Goal: Task Accomplishment & Management: Manage account settings

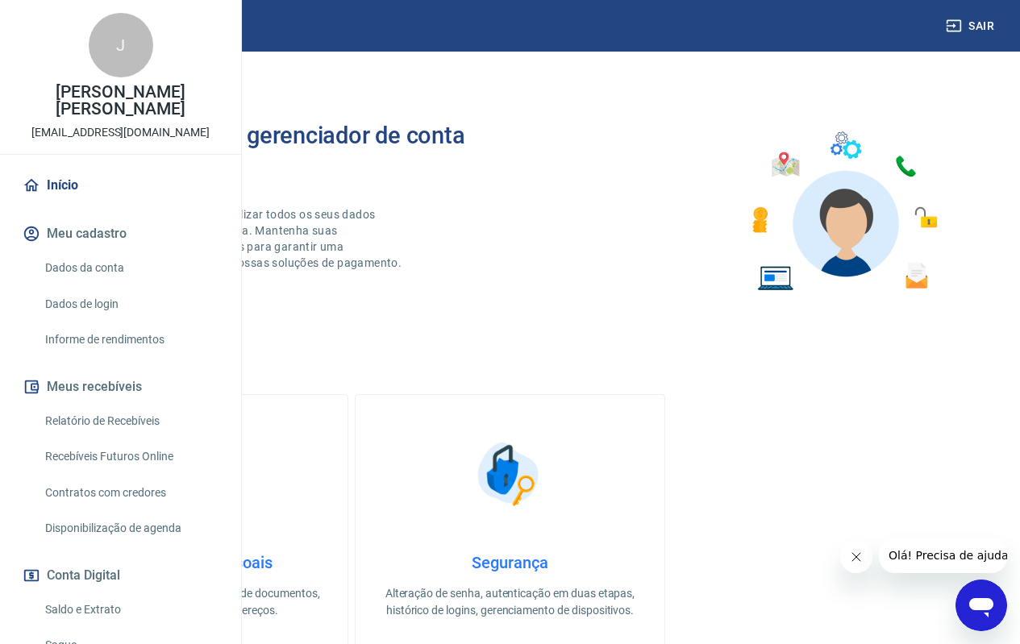
scroll to position [161, 0]
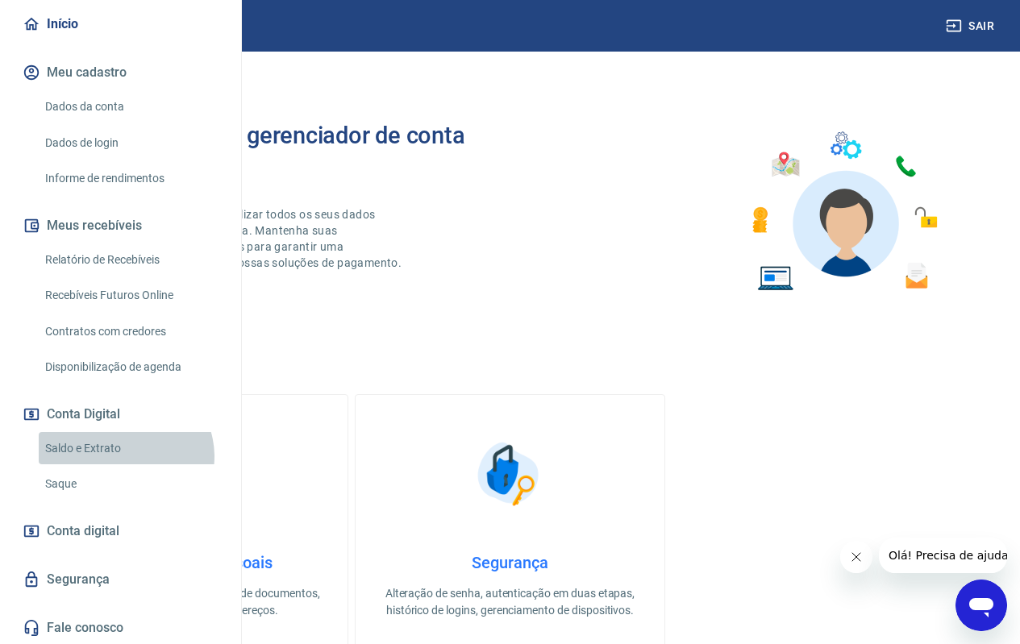
click at [124, 465] on link "Saldo e Extrato" at bounding box center [130, 448] width 183 height 33
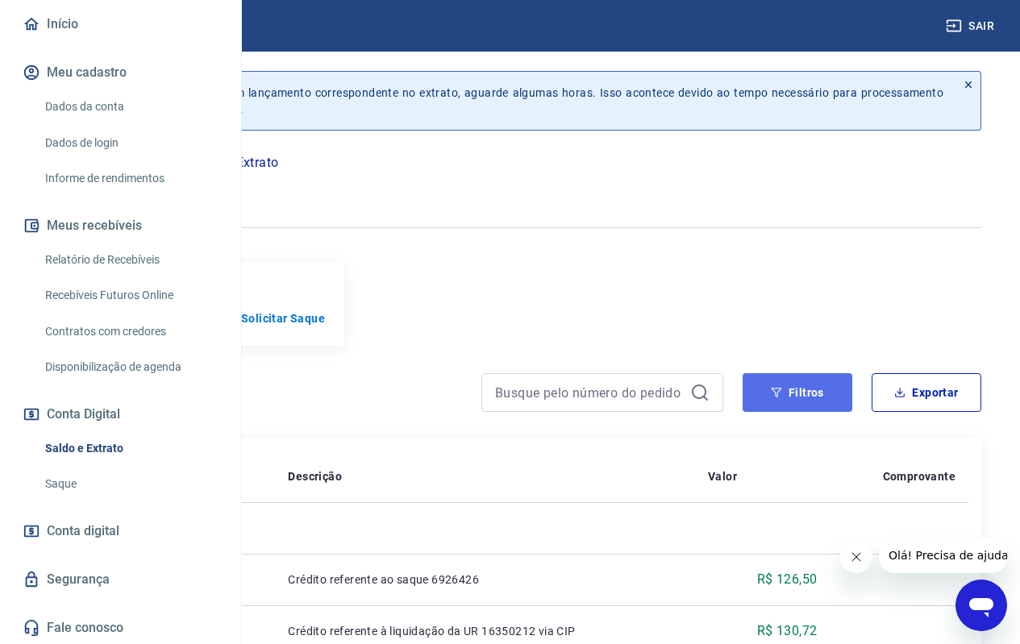
click at [810, 407] on button "Filtros" at bounding box center [798, 392] width 110 height 39
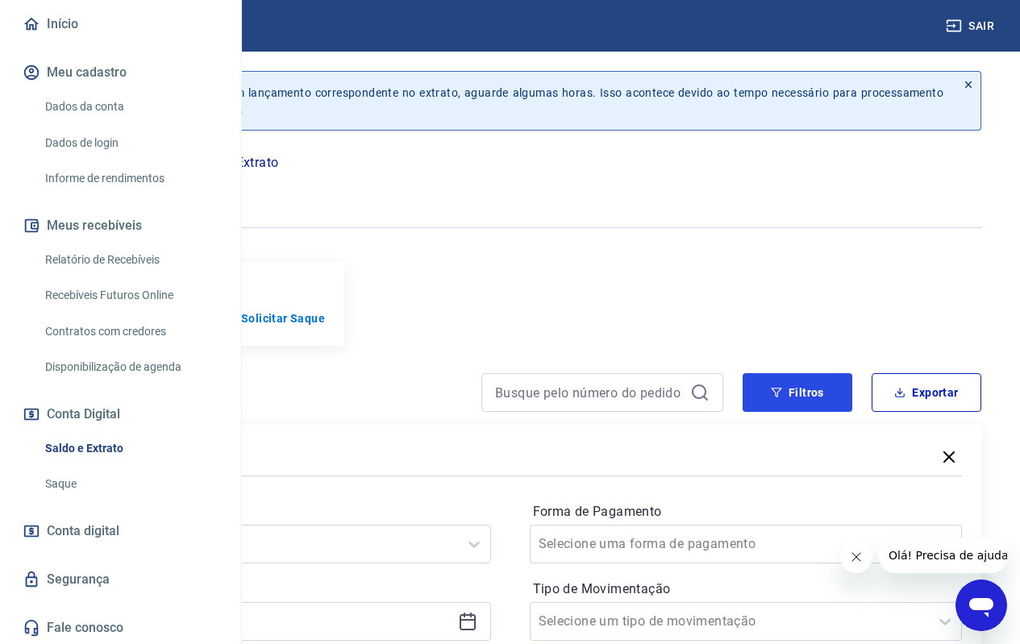
scroll to position [161, 0]
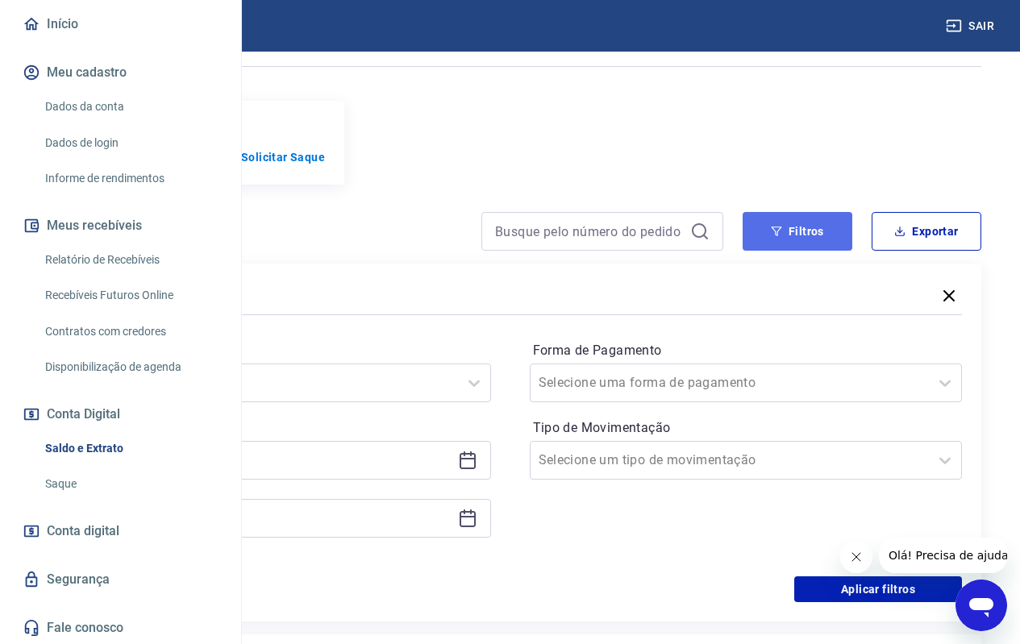
click at [783, 248] on button "Filtros" at bounding box center [798, 231] width 110 height 39
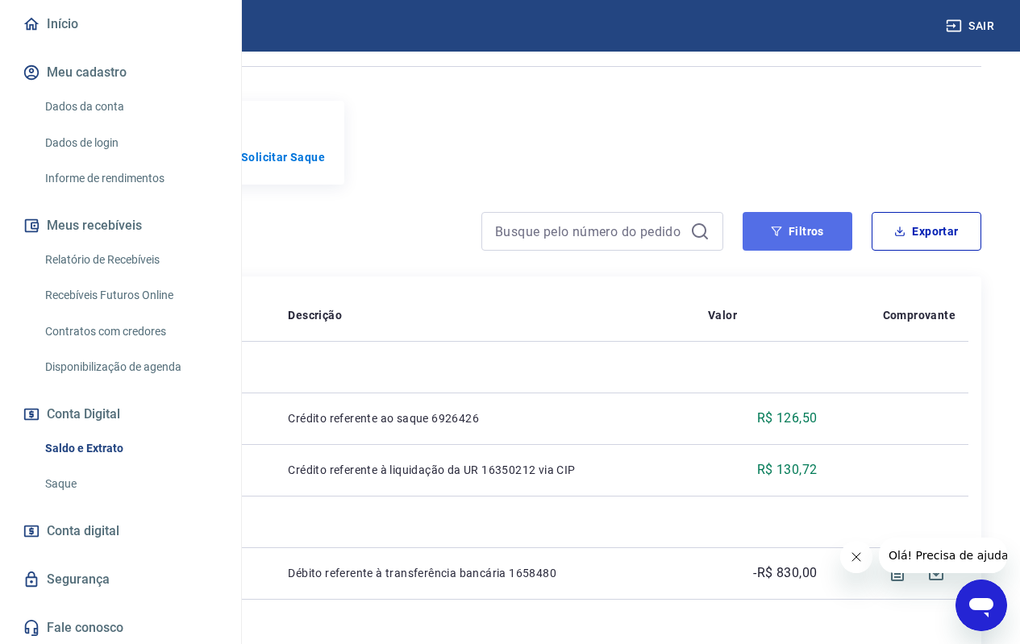
click at [804, 248] on button "Filtros" at bounding box center [798, 231] width 110 height 39
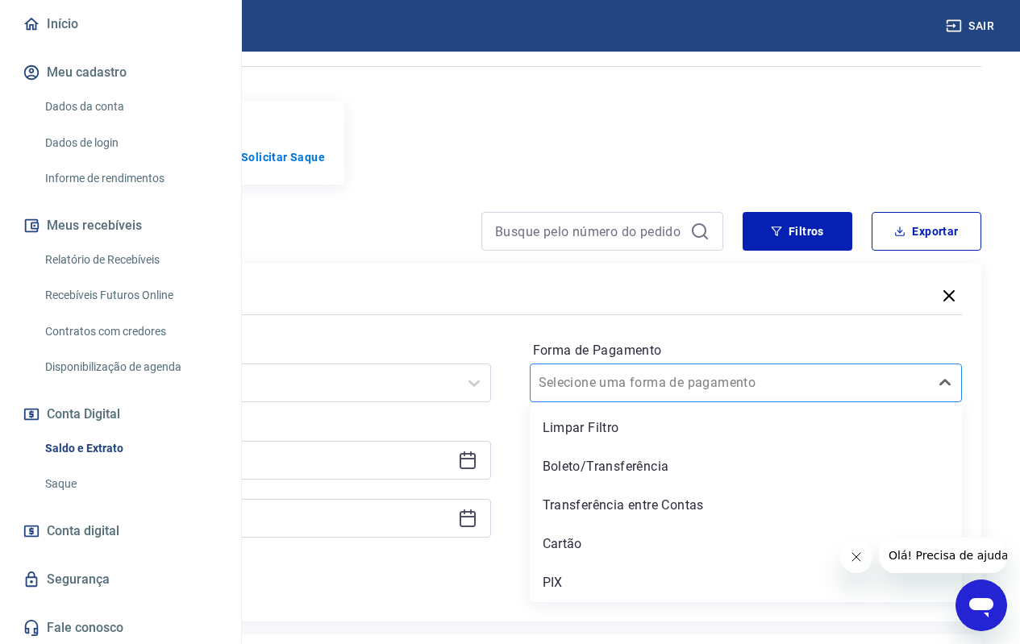
click at [701, 393] on input "Forma de Pagamento" at bounding box center [620, 382] width 163 height 19
click at [730, 599] on div "PIX" at bounding box center [746, 583] width 433 height 32
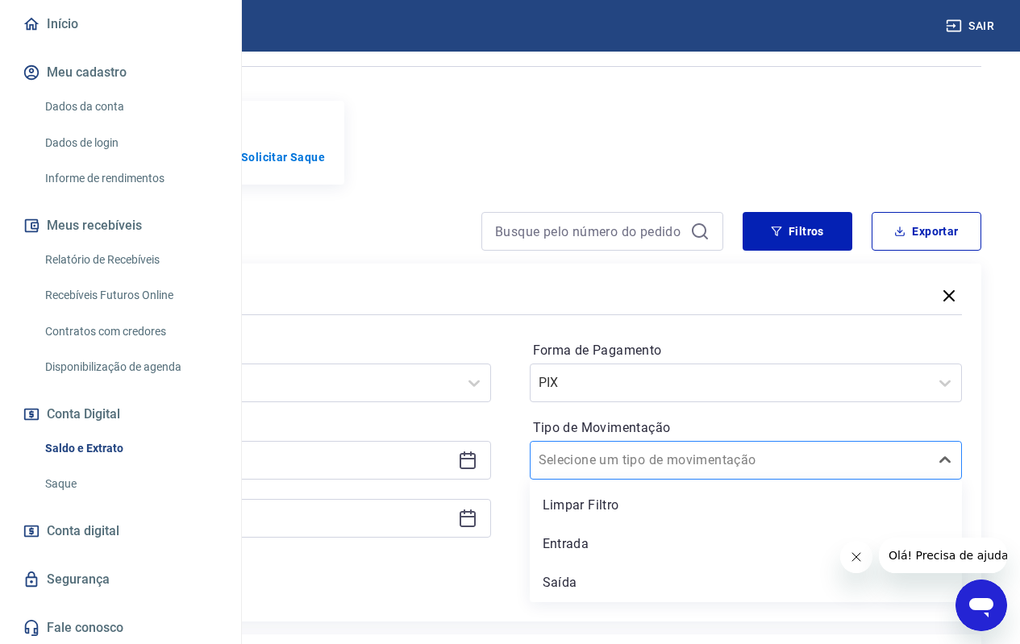
click at [701, 470] on input "Tipo de Movimentação" at bounding box center [620, 460] width 163 height 19
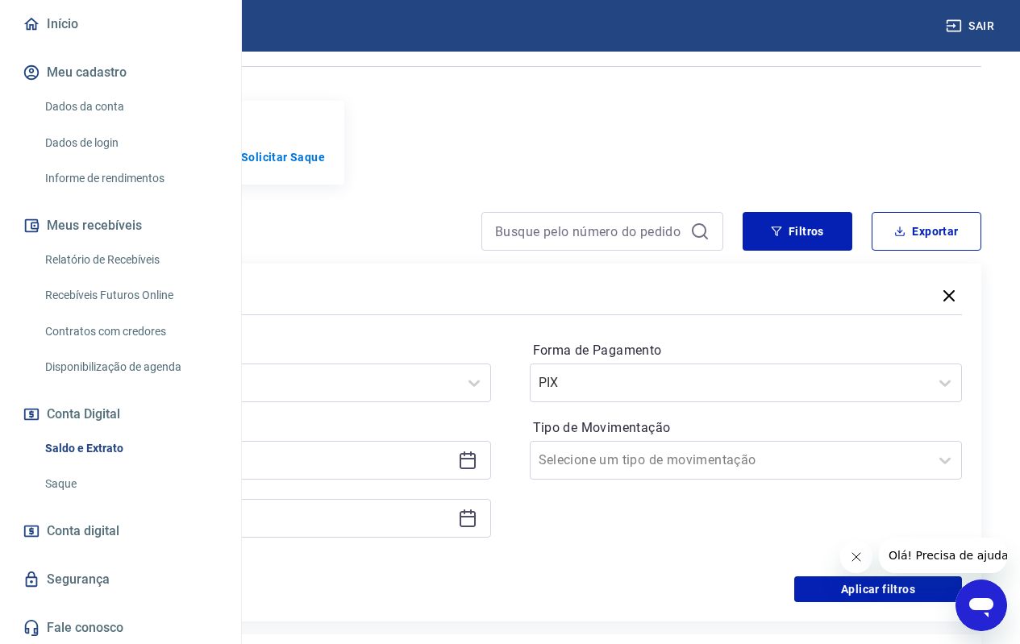
click at [568, 602] on div "Aplicar filtros" at bounding box center [510, 589] width 904 height 26
click at [476, 469] on icon at bounding box center [468, 461] width 16 height 16
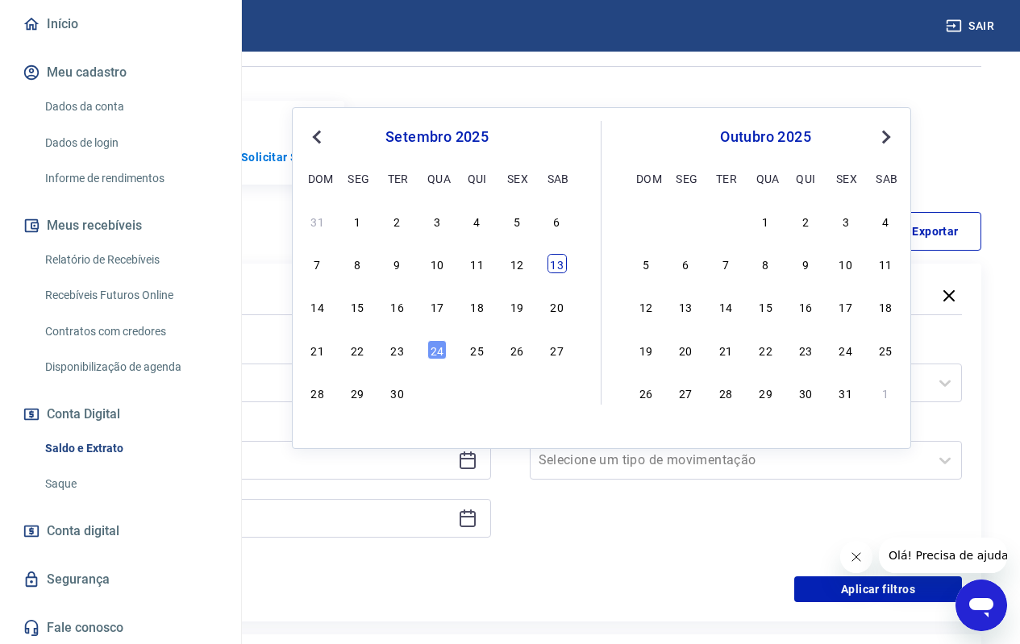
click at [551, 268] on div "13" at bounding box center [556, 263] width 19 height 19
type input "13/09/2025"
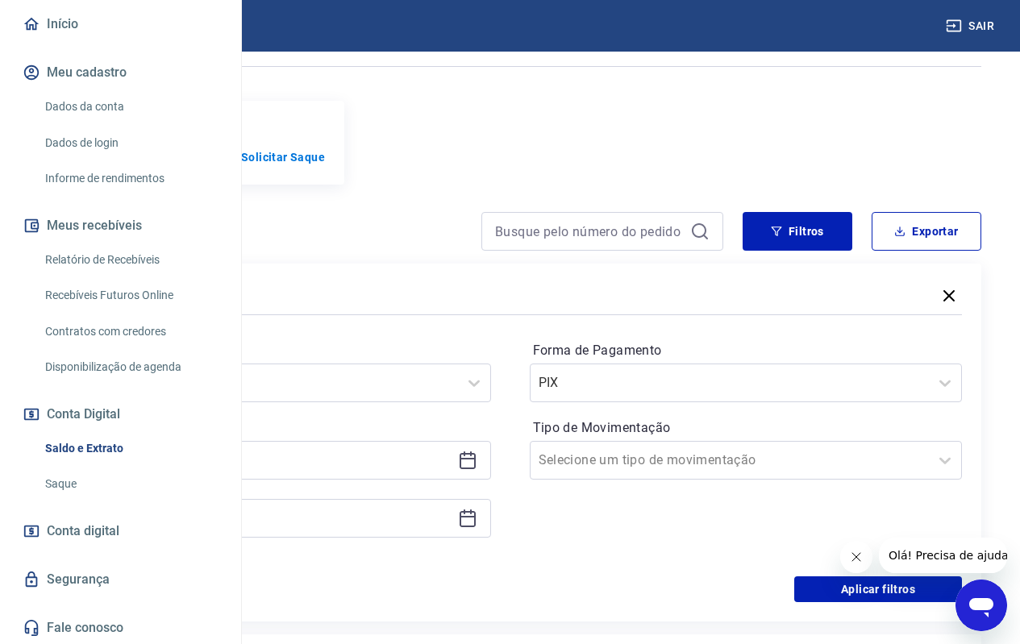
click at [477, 528] on icon at bounding box center [467, 518] width 19 height 19
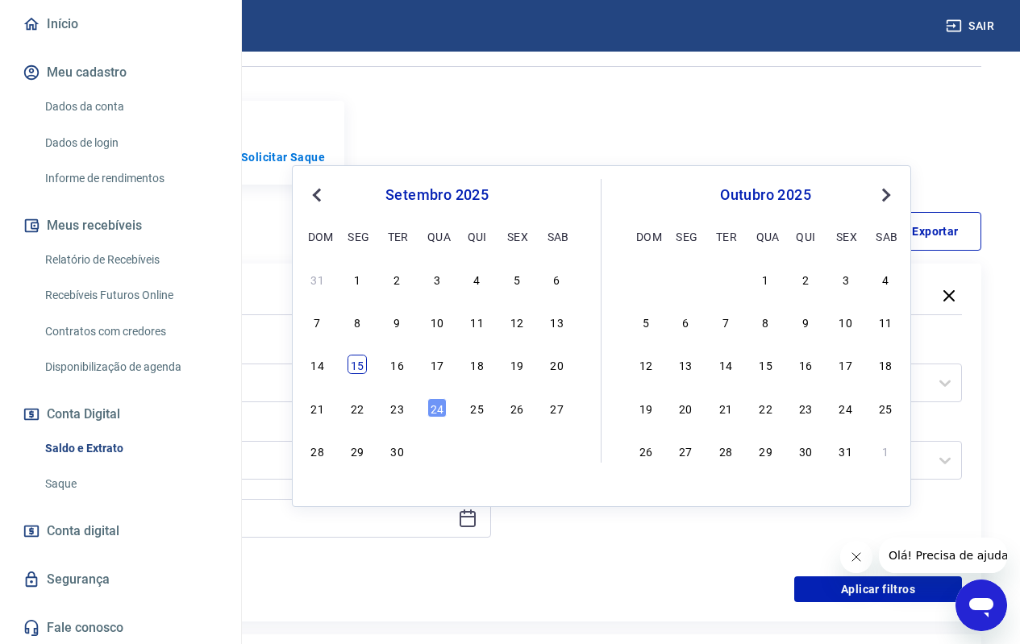
click at [360, 364] on div "15" at bounding box center [357, 364] width 19 height 19
type input "15/09/2025"
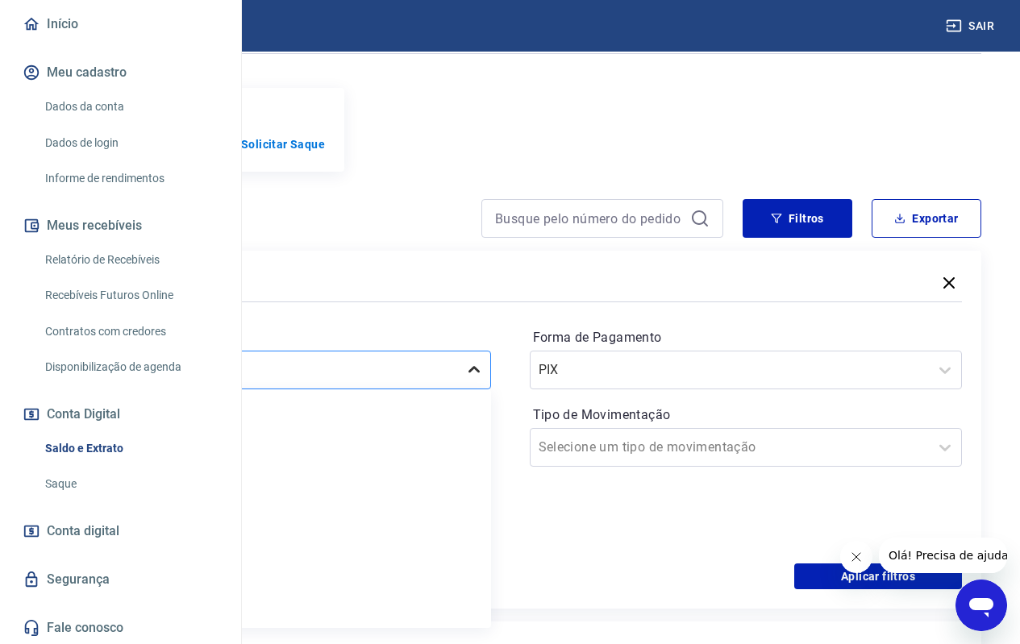
click at [490, 386] on div at bounding box center [474, 370] width 32 height 32
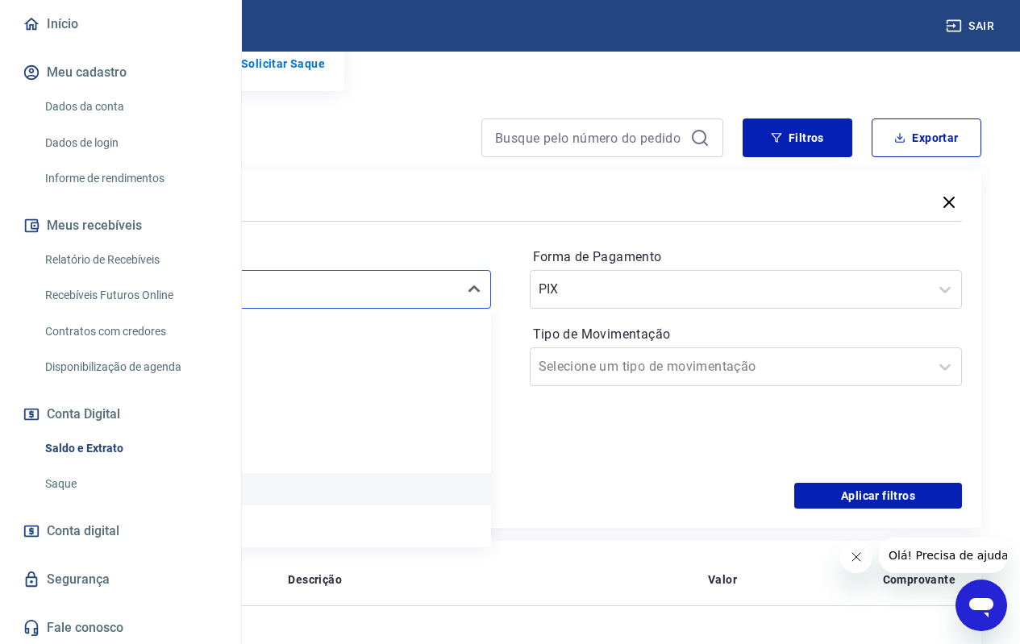
scroll to position [335, 0]
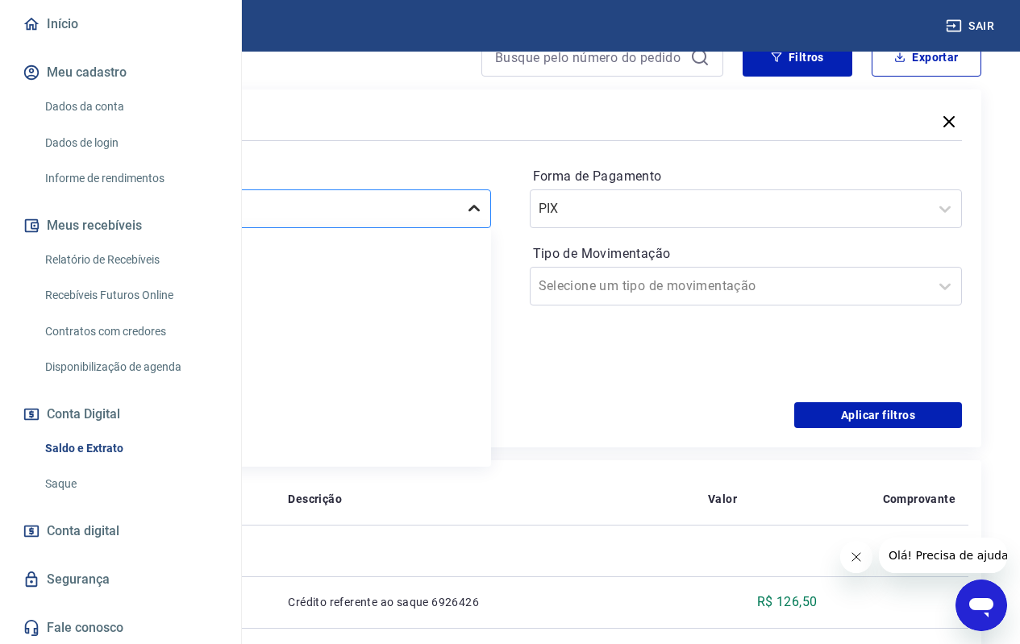
click at [490, 225] on div at bounding box center [474, 209] width 32 height 32
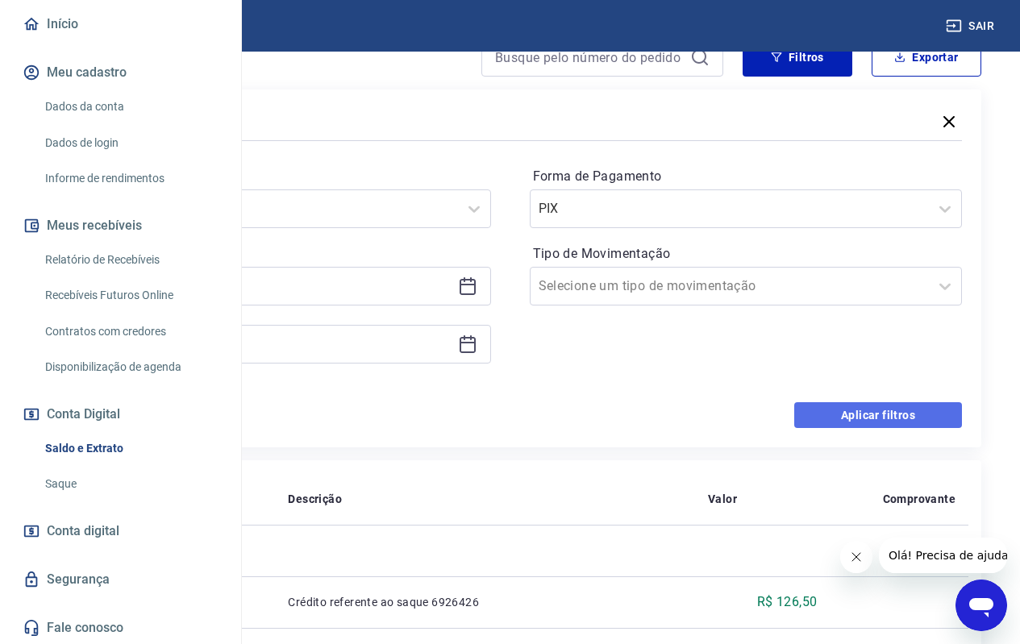
click at [852, 428] on button "Aplicar filtros" at bounding box center [878, 415] width 168 height 26
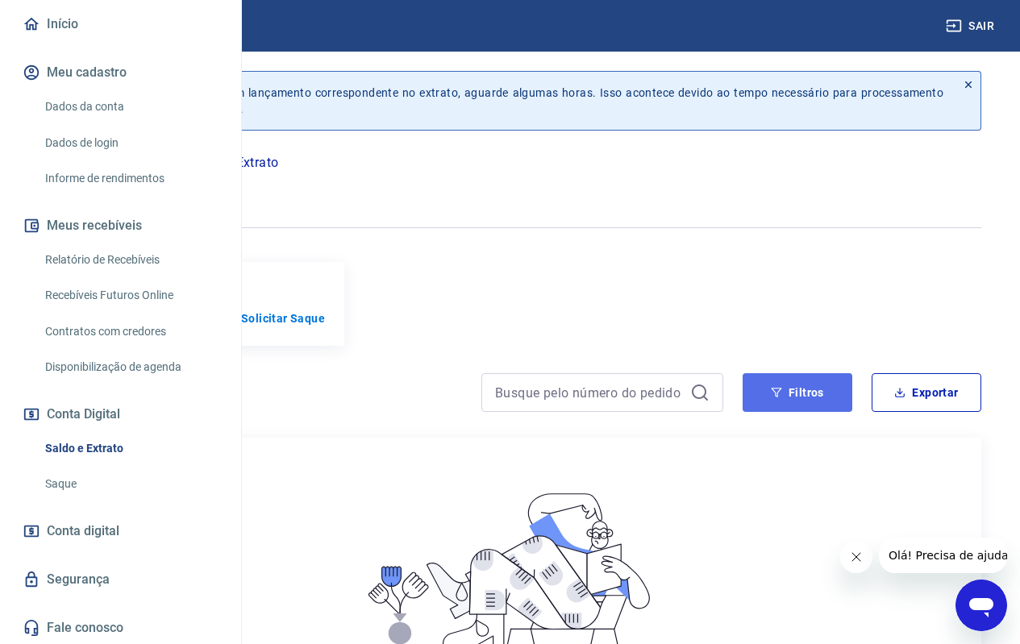
click at [780, 412] on button "Filtros" at bounding box center [798, 392] width 110 height 39
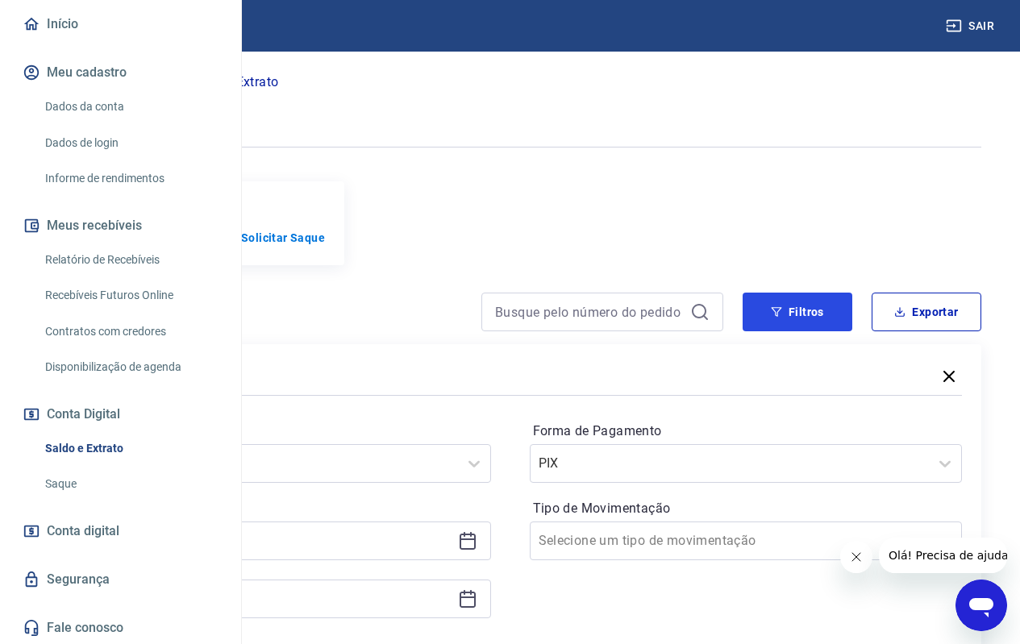
scroll to position [242, 0]
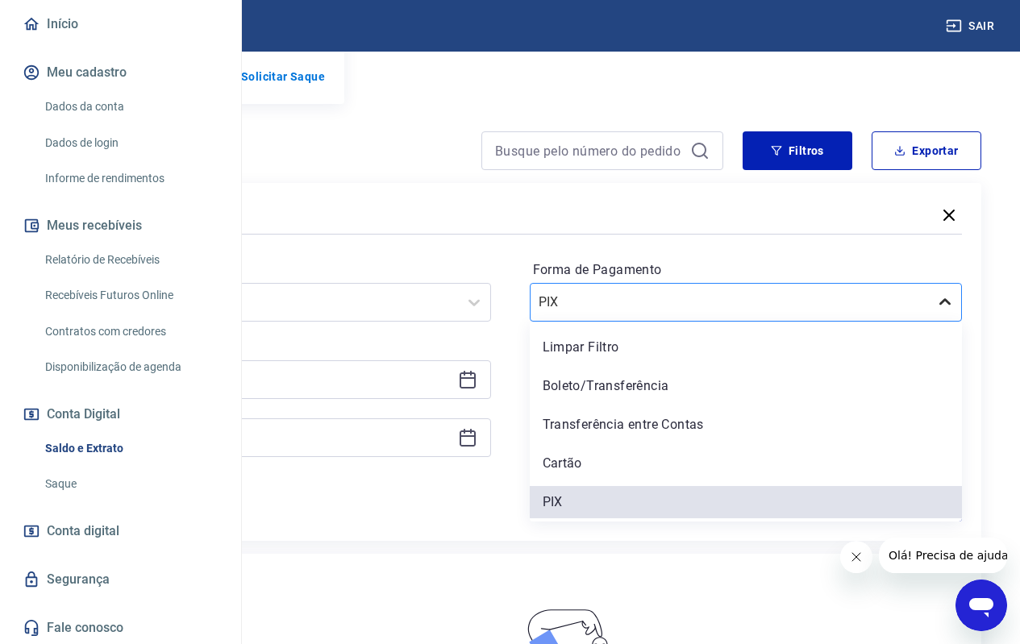
click at [934, 314] on div at bounding box center [945, 302] width 32 height 32
click at [747, 364] on div "Limpar Filtro" at bounding box center [746, 347] width 433 height 32
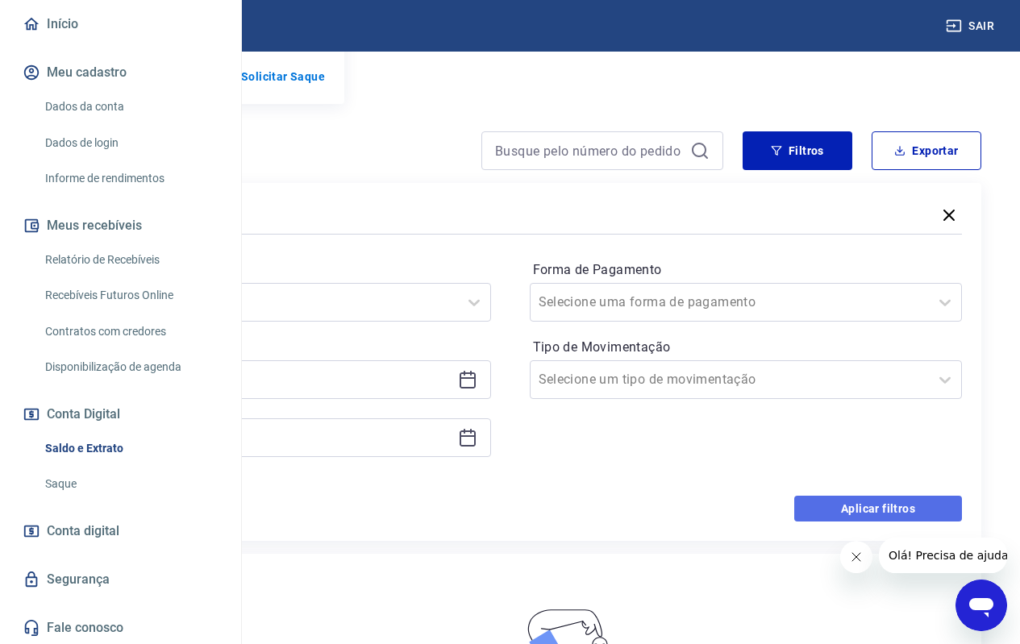
click at [840, 522] on button "Aplicar filtros" at bounding box center [878, 509] width 168 height 26
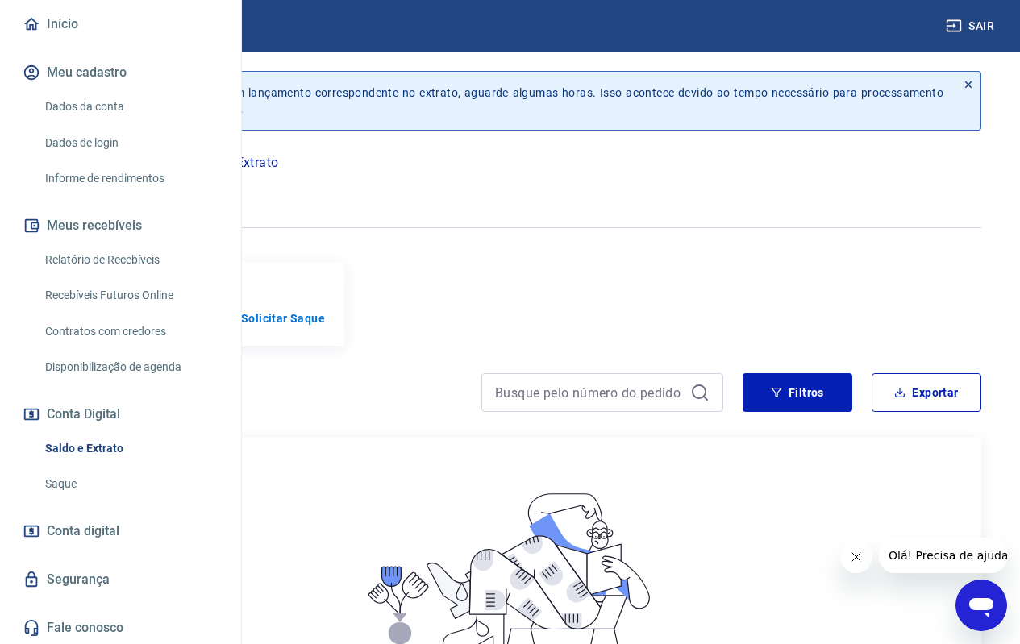
click at [689, 412] on div at bounding box center [602, 392] width 242 height 39
click at [696, 399] on icon at bounding box center [699, 392] width 15 height 15
click at [768, 410] on button "Filtros" at bounding box center [798, 392] width 110 height 39
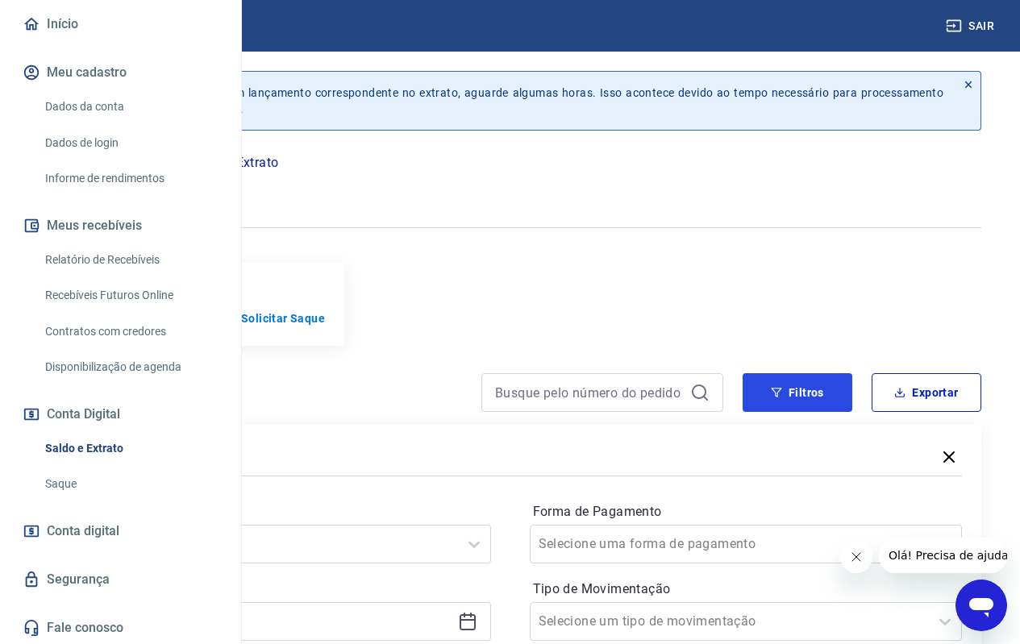
scroll to position [242, 0]
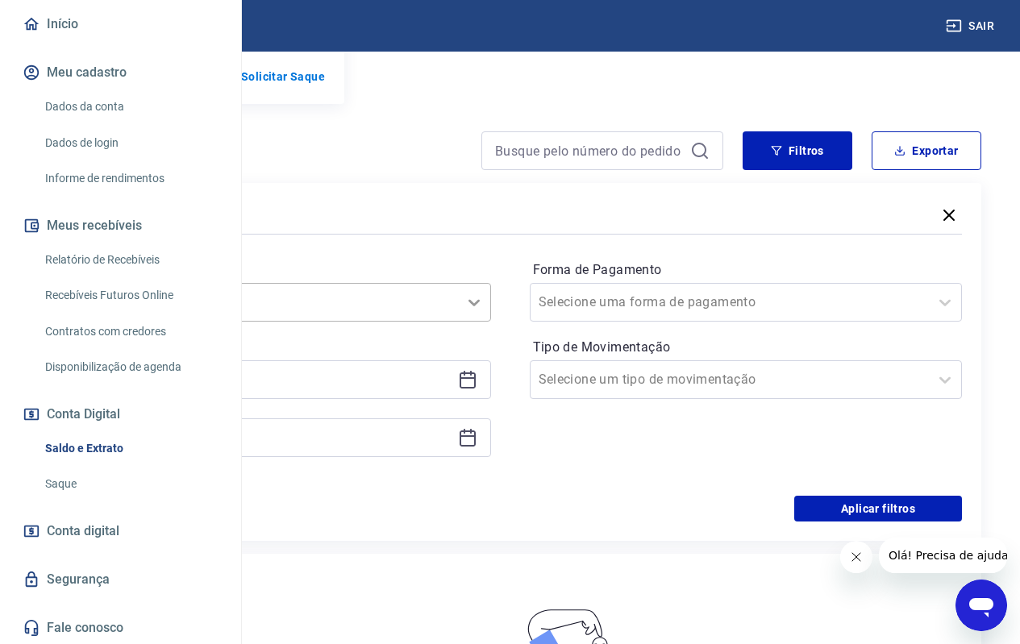
click at [484, 312] on icon at bounding box center [473, 302] width 19 height 19
drag, startPoint x: 523, startPoint y: 448, endPoint x: 524, endPoint y: 485, distance: 37.1
click at [491, 485] on div "Limpar Filtro Hoje Última semana Últimos 30 dias Últimos 90 dias Últimos 6 meses" at bounding box center [274, 441] width 433 height 239
click at [491, 510] on div "Últimos 90 dias" at bounding box center [274, 502] width 433 height 32
click at [477, 389] on icon at bounding box center [467, 379] width 19 height 19
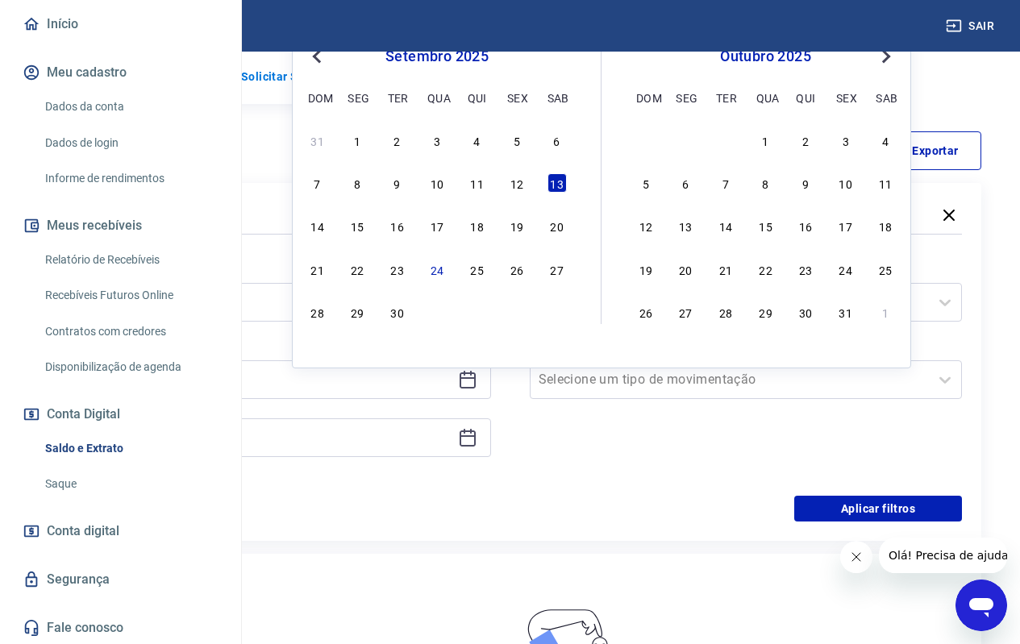
click at [477, 389] on icon at bounding box center [467, 379] width 19 height 19
click at [626, 455] on div "Período Últimos 90 dias Período personalizado 13/09/2025 Previous Month Next Mo…" at bounding box center [510, 367] width 904 height 258
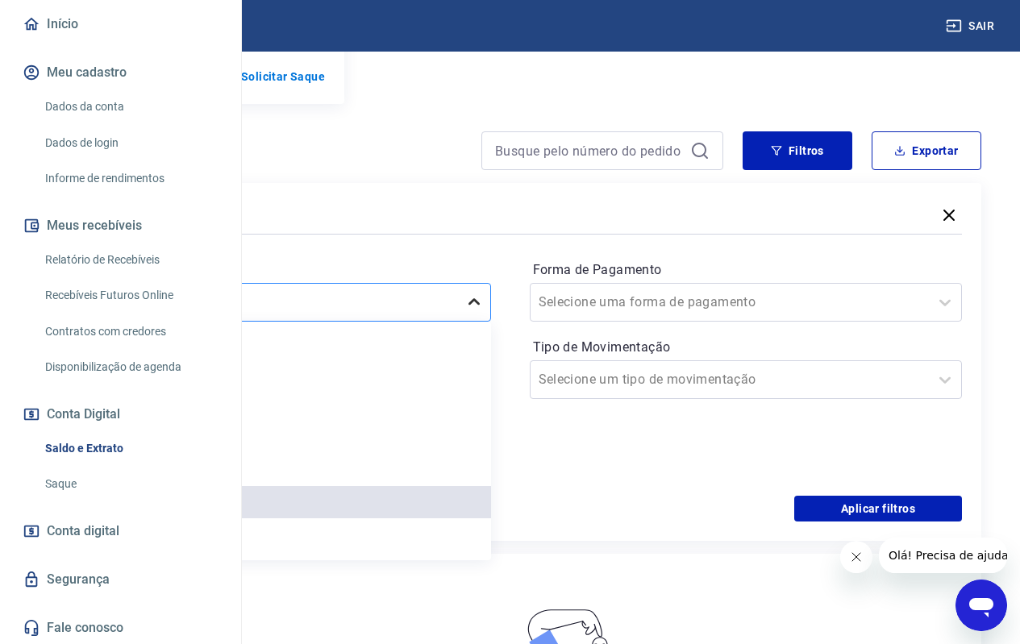
click at [484, 312] on icon at bounding box center [473, 302] width 19 height 19
click at [491, 464] on div "Últimos 30 dias" at bounding box center [274, 463] width 433 height 32
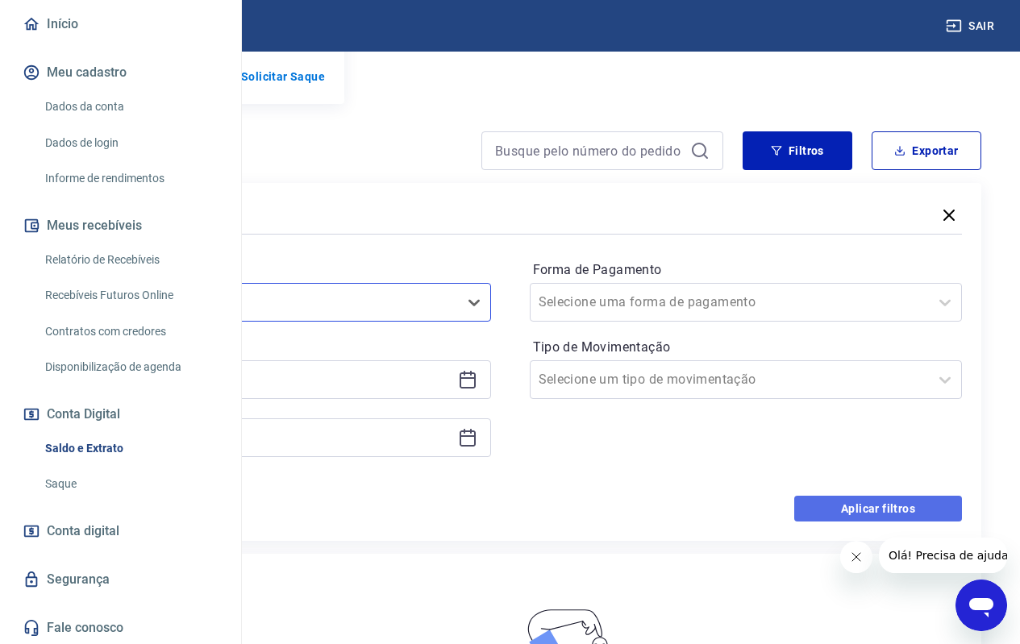
click at [798, 522] on button "Aplicar filtros" at bounding box center [878, 509] width 168 height 26
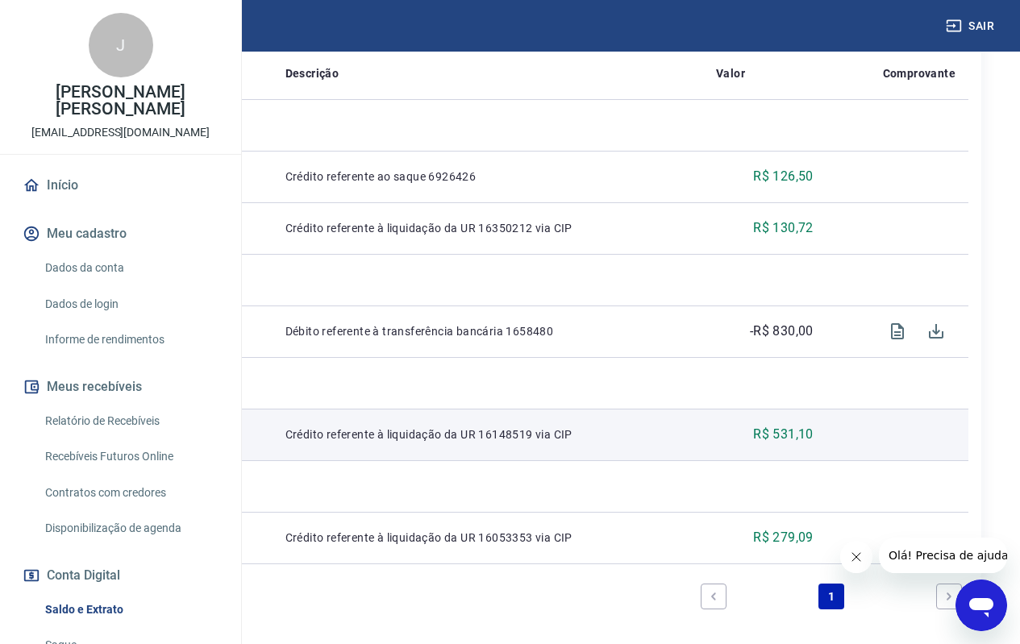
scroll to position [81, 0]
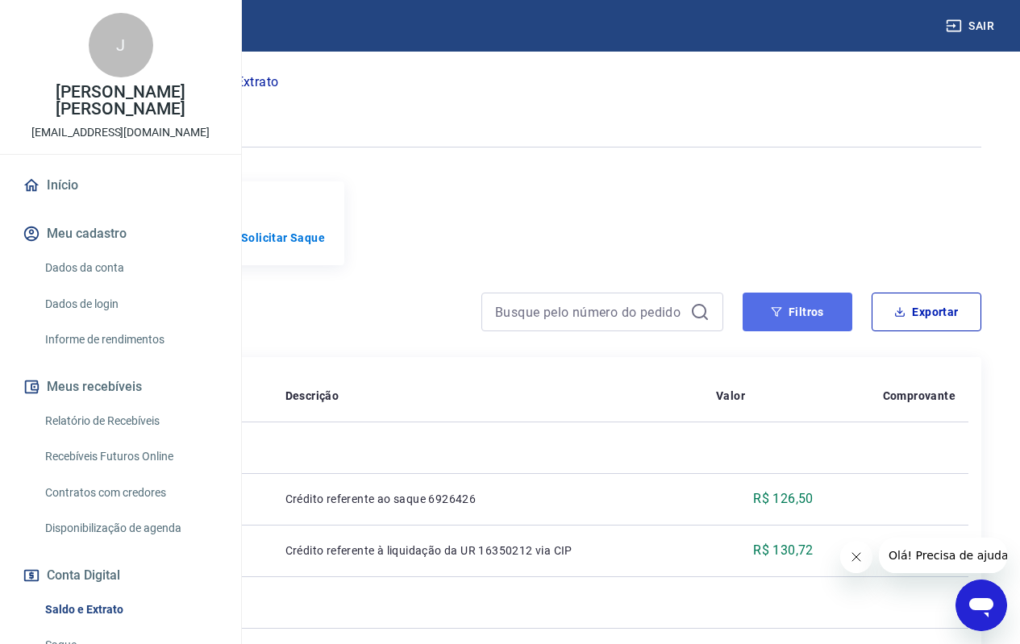
click at [815, 331] on button "Filtros" at bounding box center [798, 312] width 110 height 39
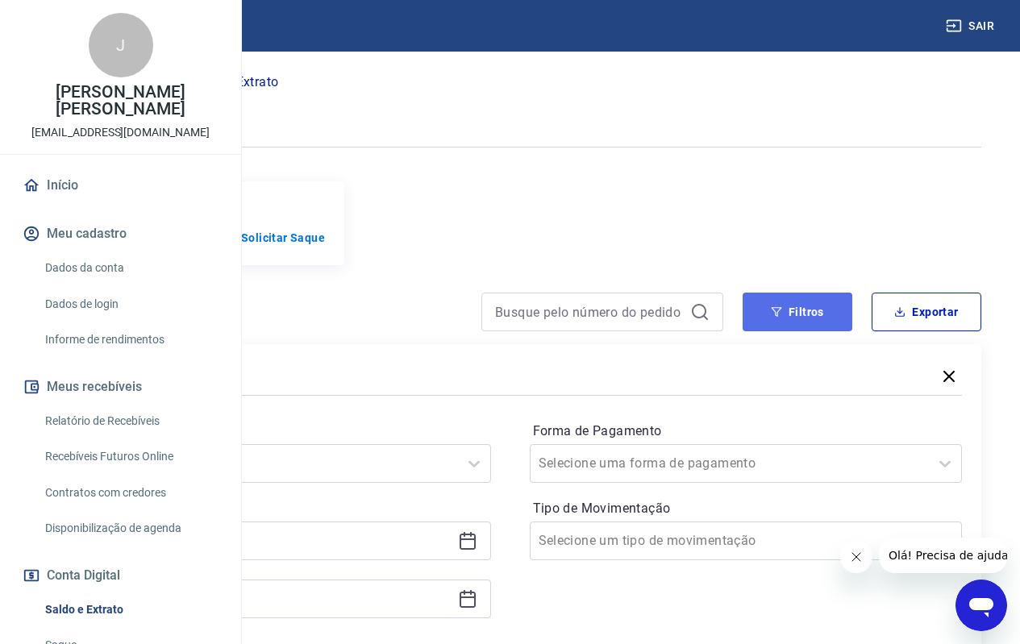
click at [786, 331] on button "Filtros" at bounding box center [798, 312] width 110 height 39
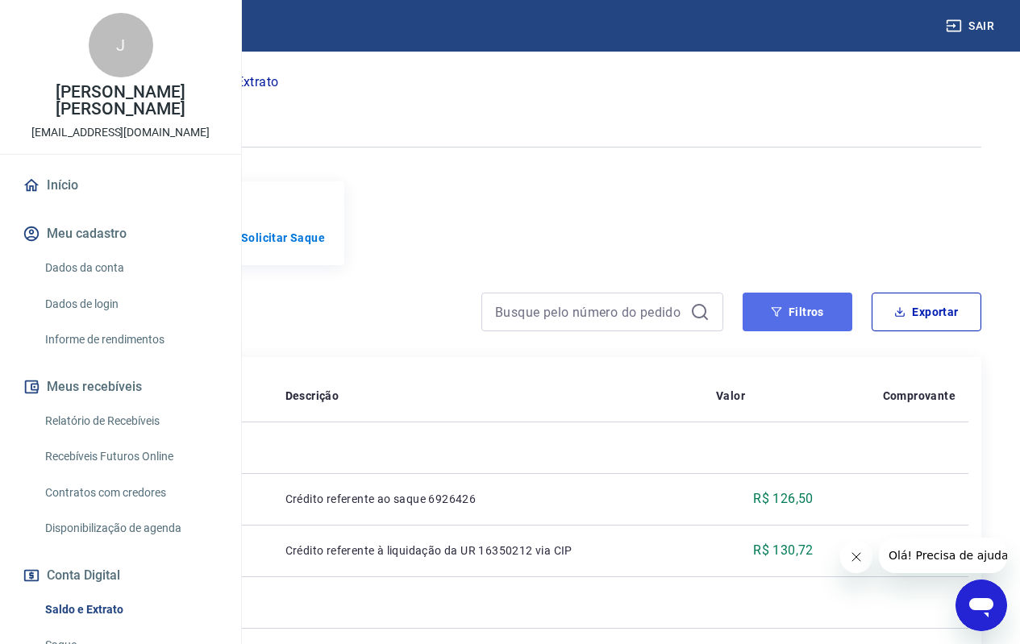
click at [786, 331] on button "Filtros" at bounding box center [798, 312] width 110 height 39
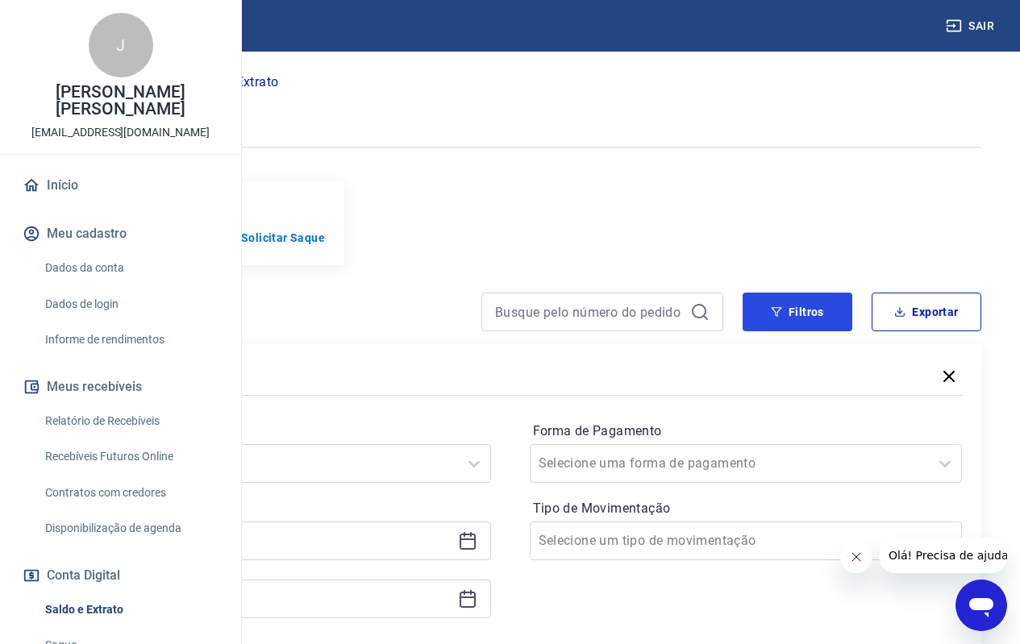
scroll to position [323, 0]
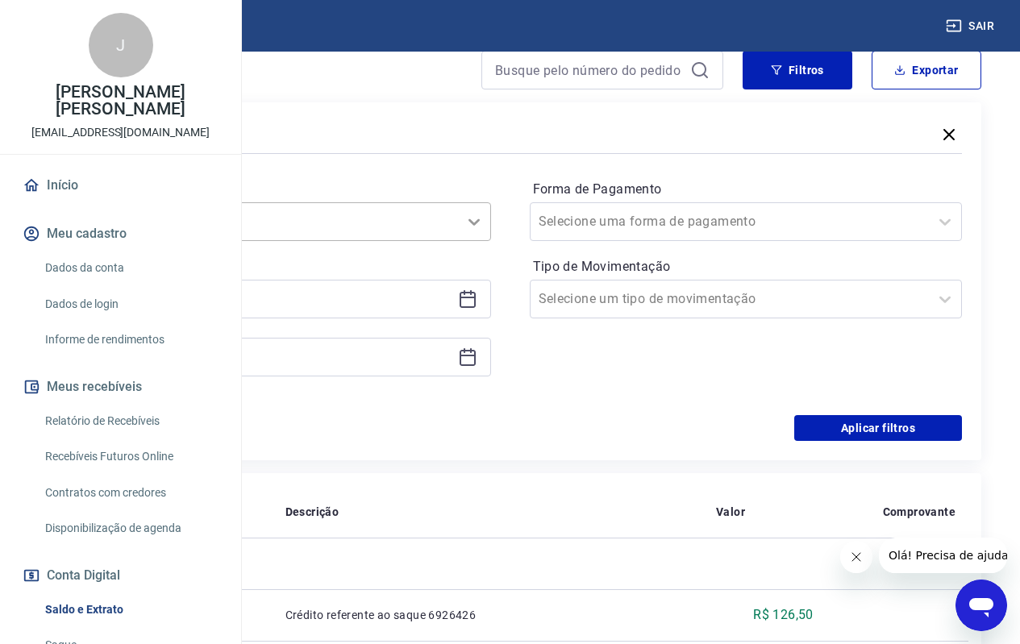
click at [484, 231] on icon at bounding box center [473, 221] width 19 height 19
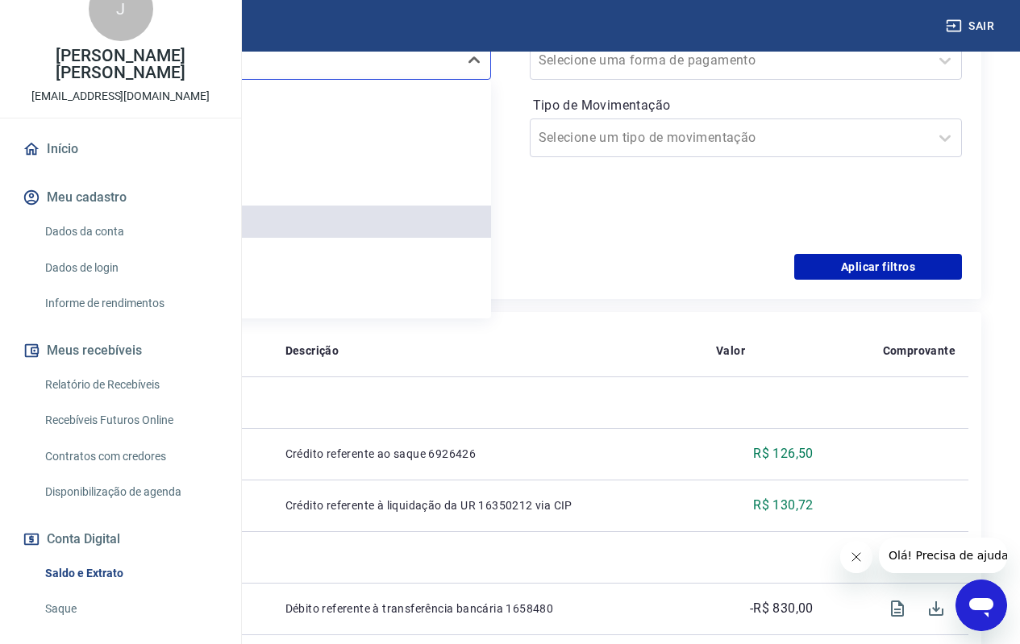
scroll to position [0, 0]
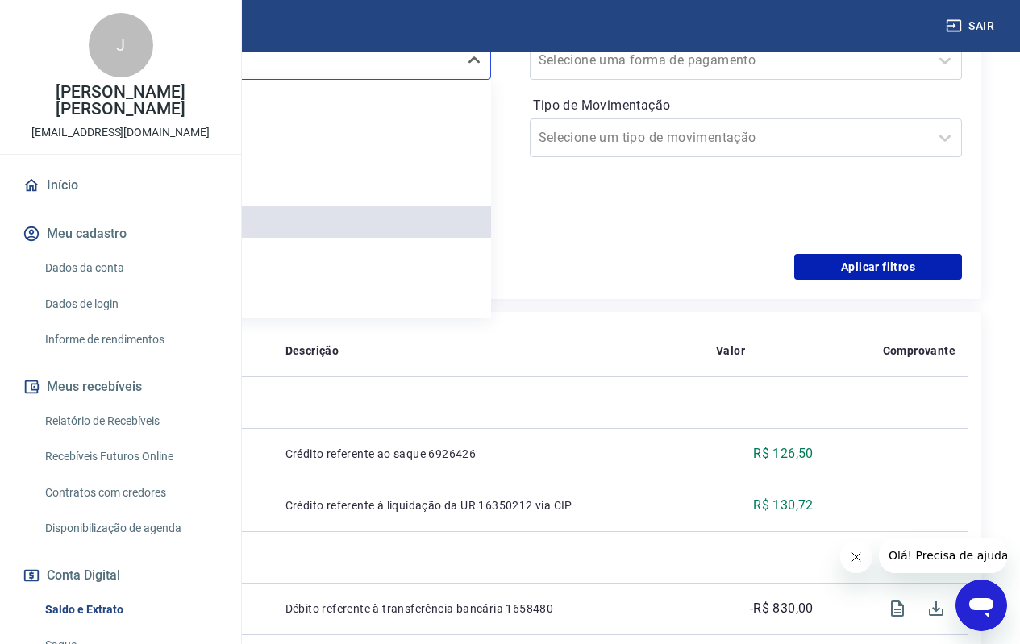
click at [102, 203] on link "Início" at bounding box center [120, 185] width 202 height 35
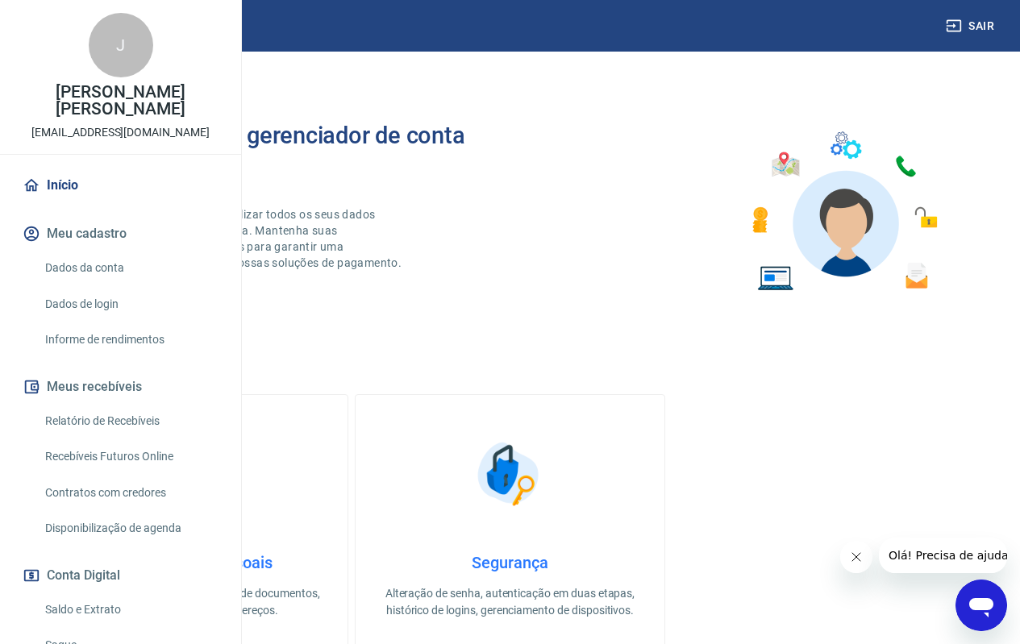
scroll to position [161, 0]
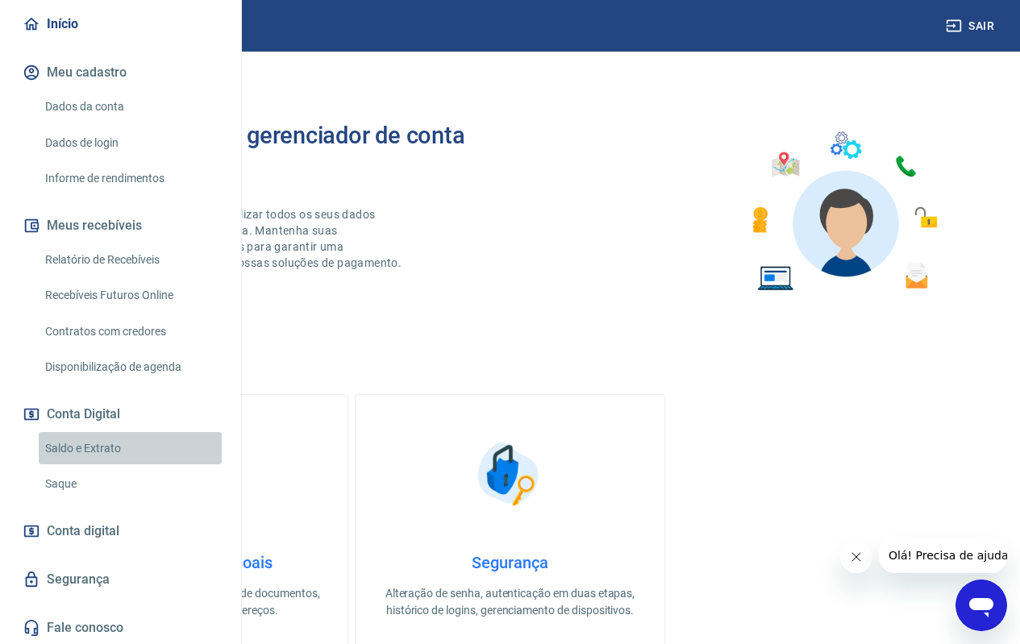
click at [131, 465] on link "Saldo e Extrato" at bounding box center [130, 448] width 183 height 33
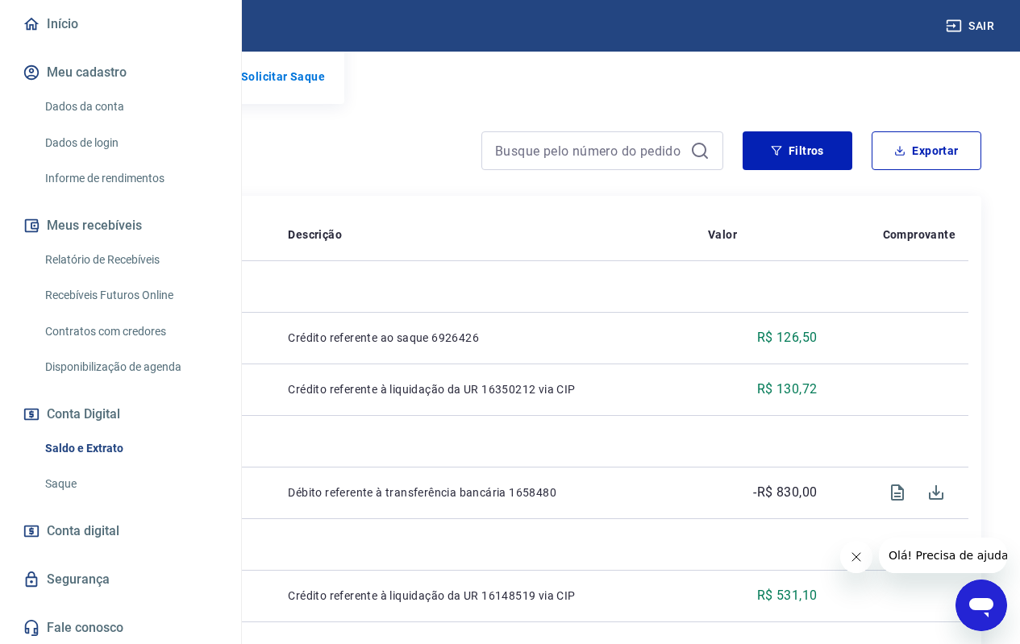
scroll to position [81, 0]
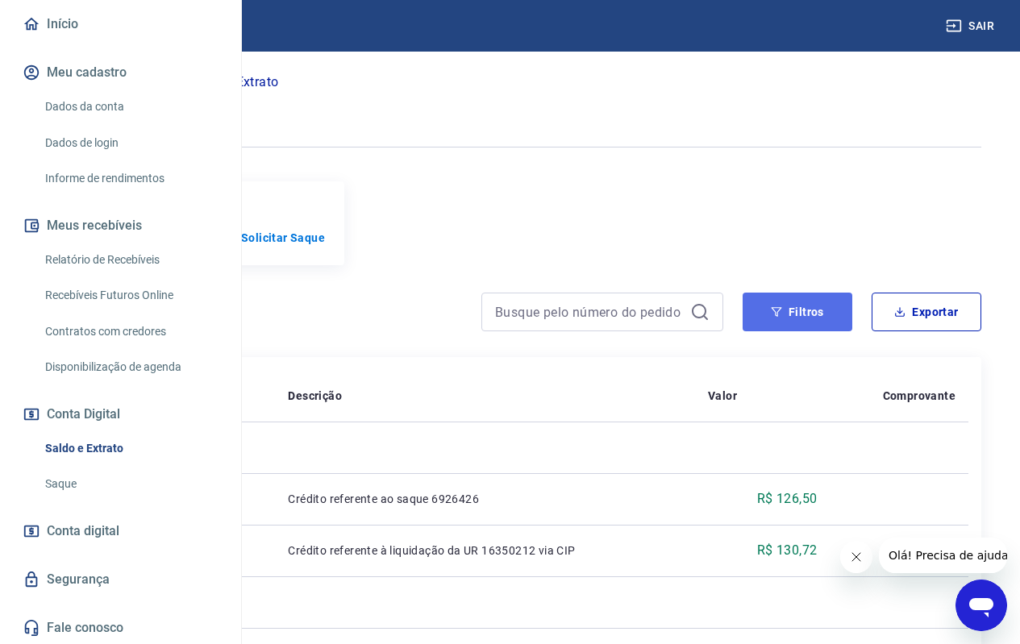
click at [785, 331] on button "Filtros" at bounding box center [798, 312] width 110 height 39
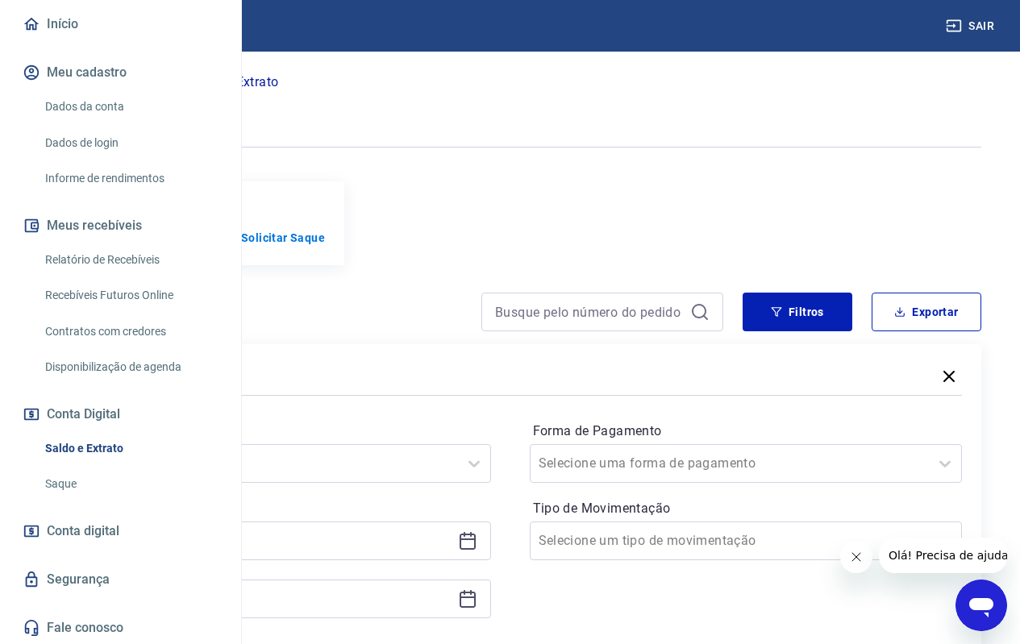
click at [476, 550] on icon at bounding box center [468, 542] width 16 height 16
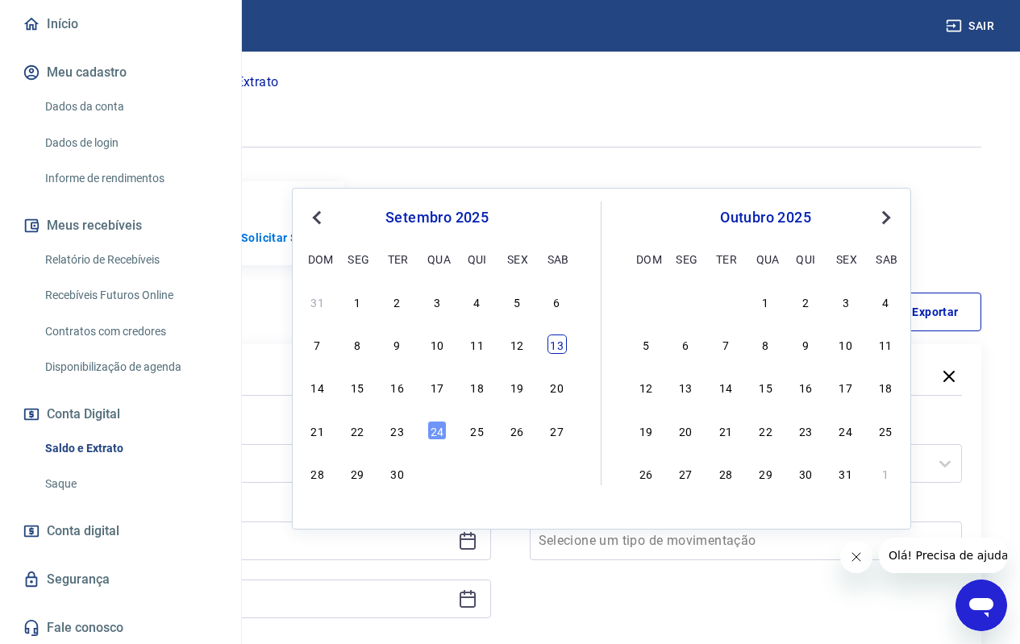
click at [554, 352] on div "13" at bounding box center [556, 344] width 19 height 19
type input "13/09/2025"
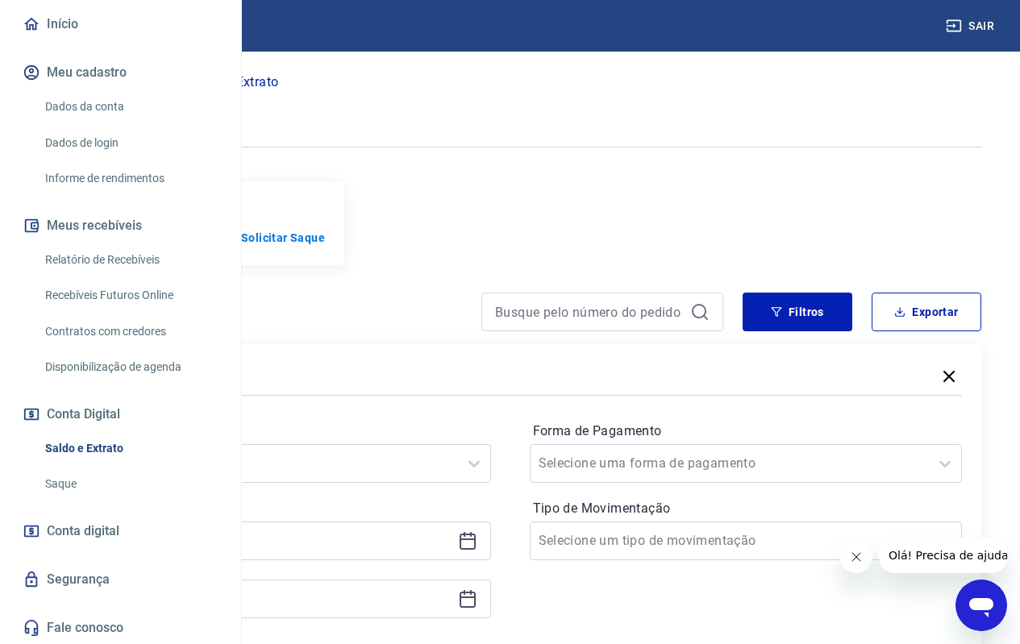
scroll to position [161, 0]
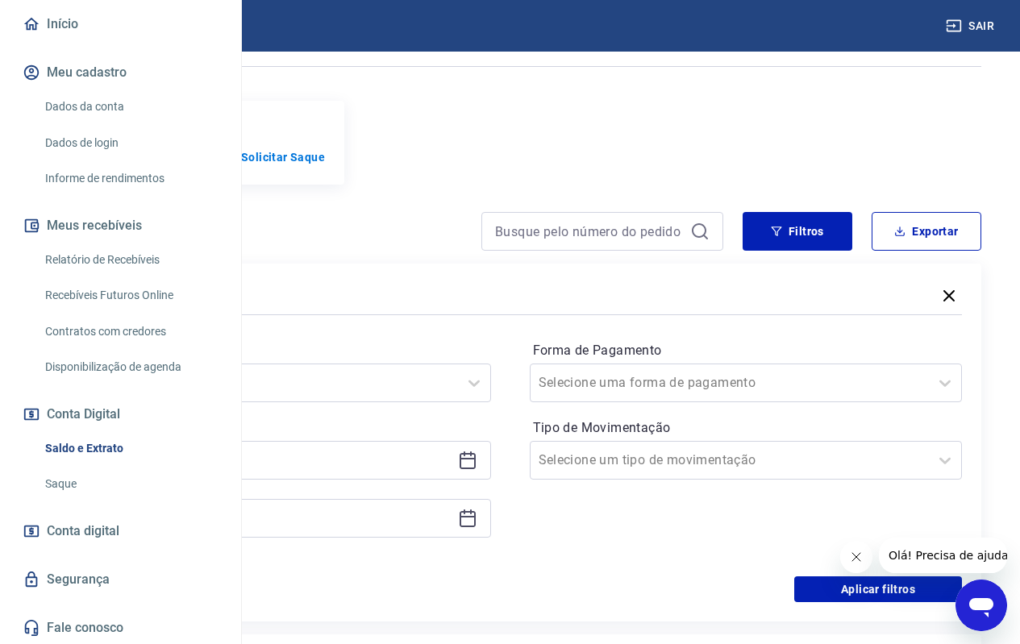
click at [491, 522] on div at bounding box center [274, 518] width 433 height 39
click at [477, 528] on icon at bounding box center [467, 518] width 19 height 19
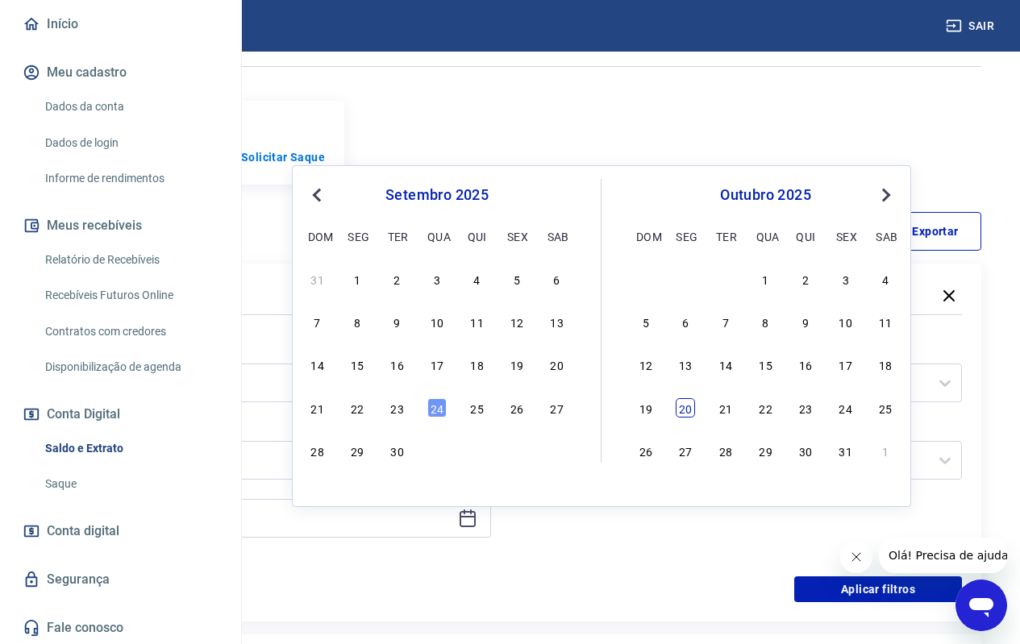
click at [688, 410] on div "20" at bounding box center [685, 407] width 19 height 19
type input "20/10/2025"
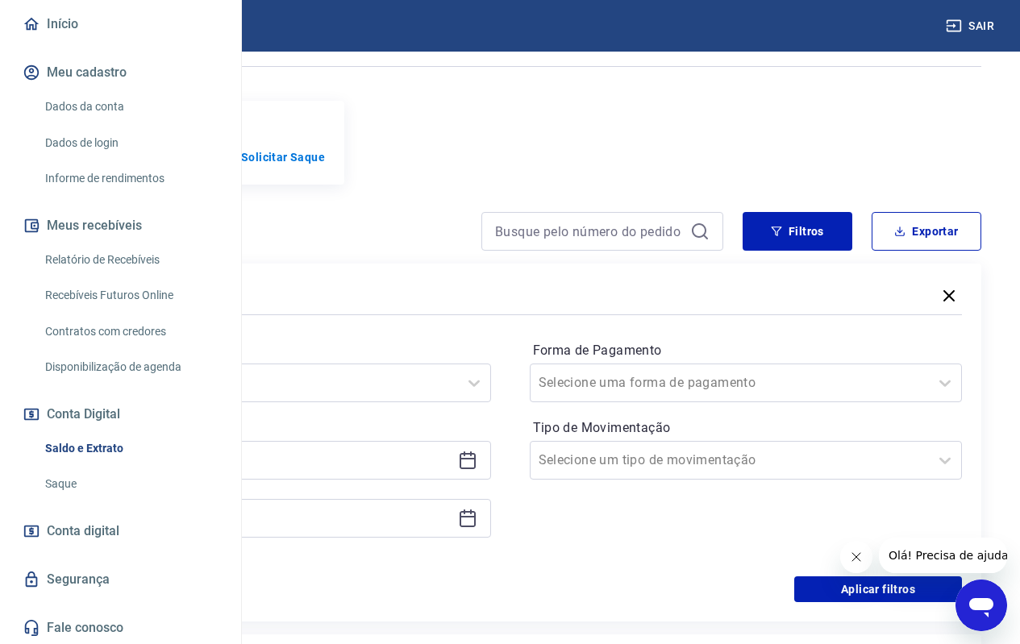
scroll to position [242, 0]
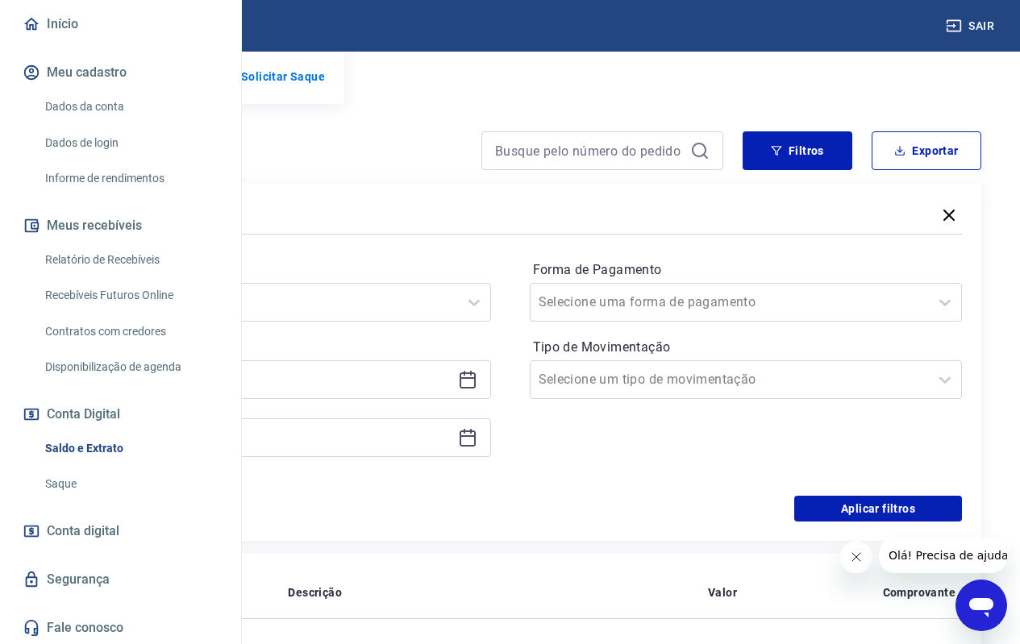
click at [477, 447] on icon at bounding box center [467, 437] width 19 height 19
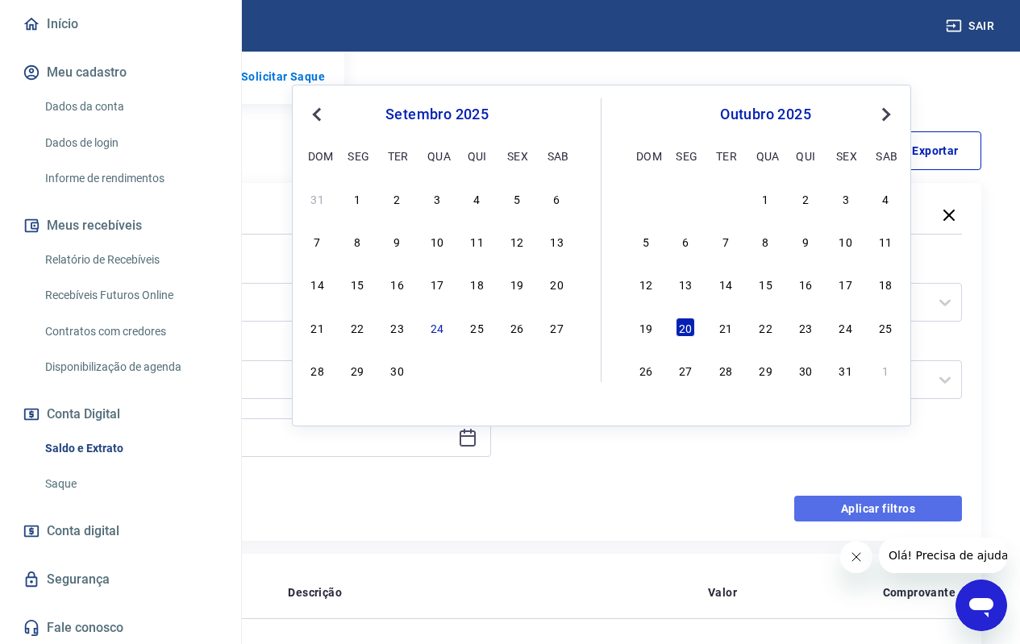
click at [835, 522] on button "Aplicar filtros" at bounding box center [878, 509] width 168 height 26
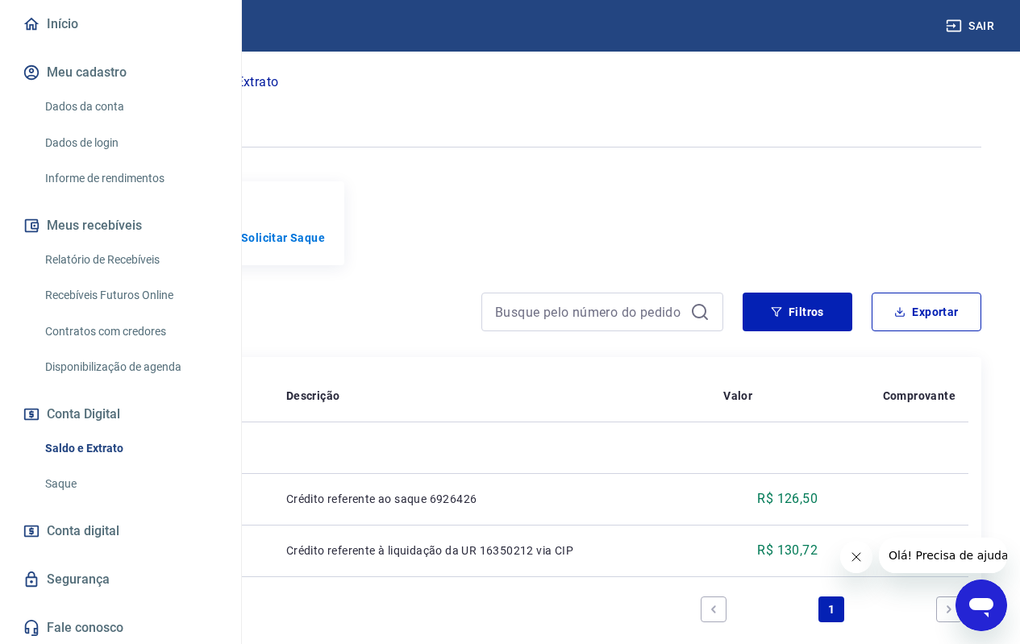
scroll to position [183, 0]
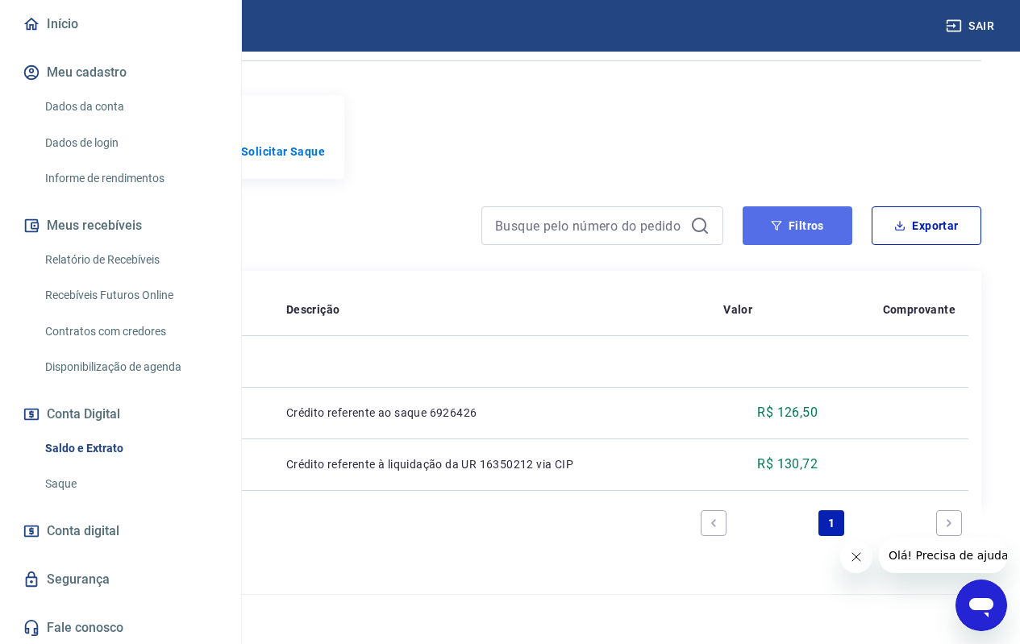
click at [822, 227] on button "Filtros" at bounding box center [798, 225] width 110 height 39
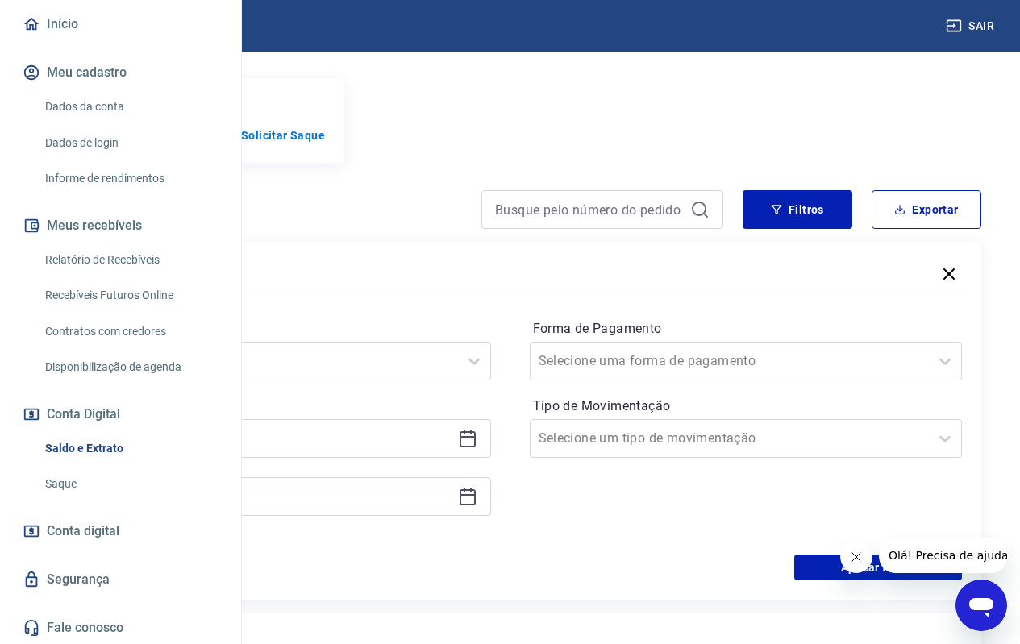
click at [491, 447] on div "13/09/2025" at bounding box center [274, 438] width 433 height 39
click at [477, 448] on icon at bounding box center [467, 438] width 19 height 19
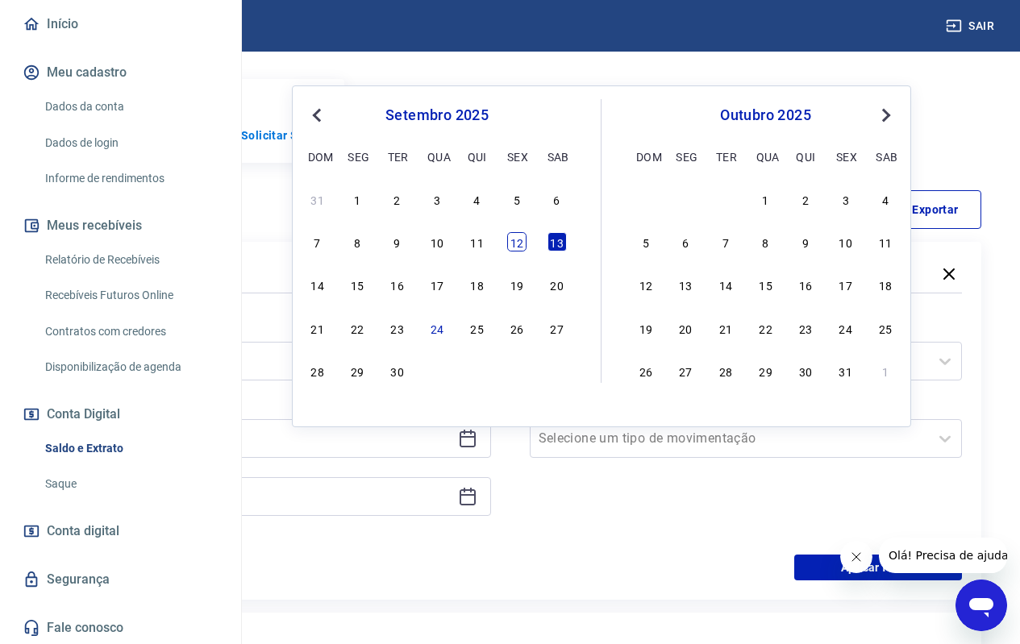
click at [512, 241] on div "12" at bounding box center [516, 241] width 19 height 19
type input "12/09/2025"
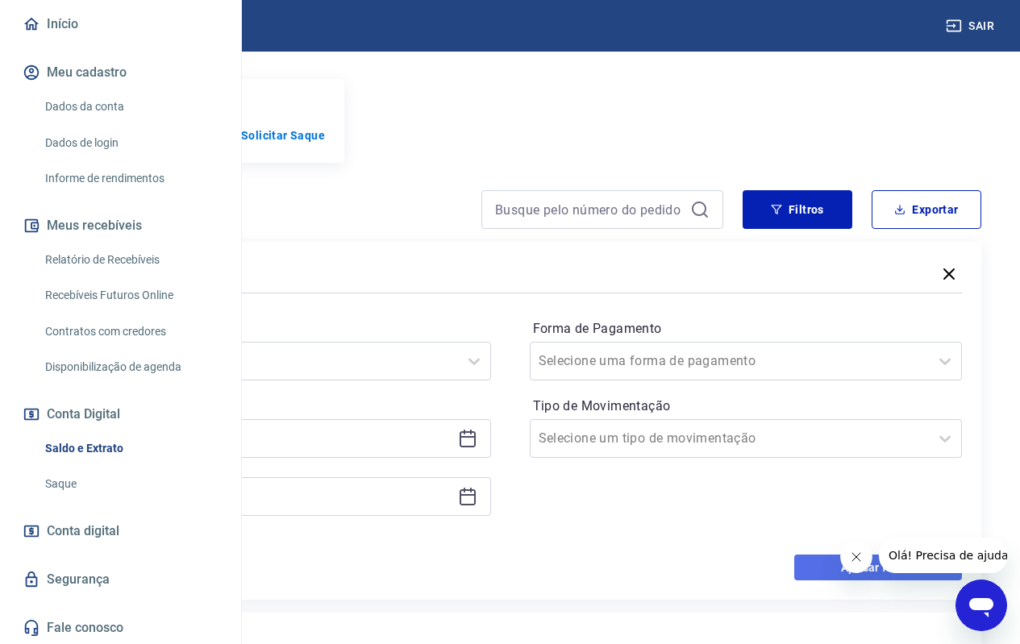
click at [801, 576] on button "Aplicar filtros" at bounding box center [878, 568] width 168 height 26
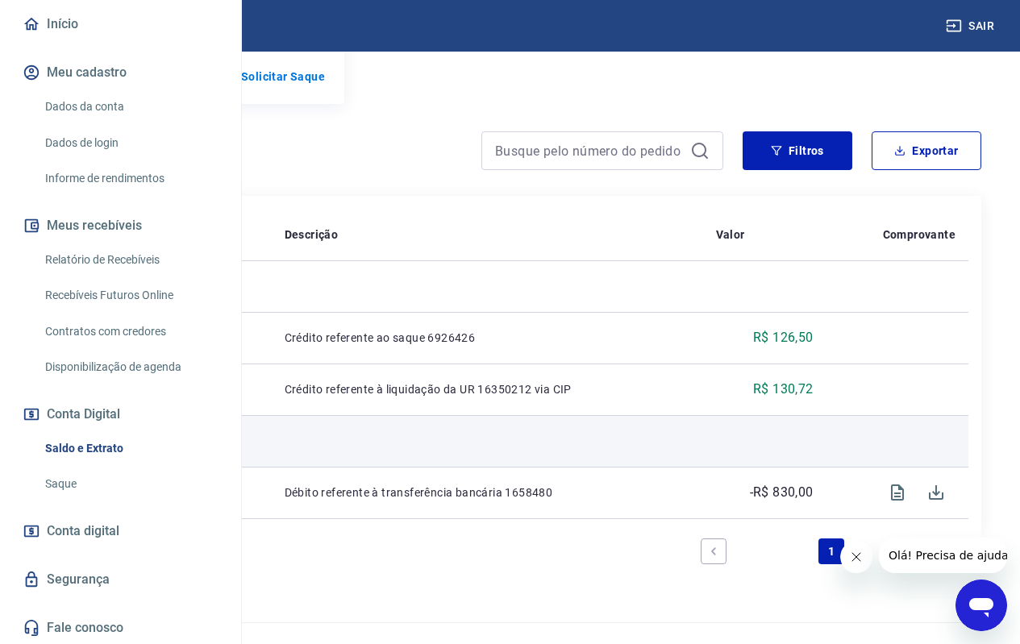
scroll to position [286, 0]
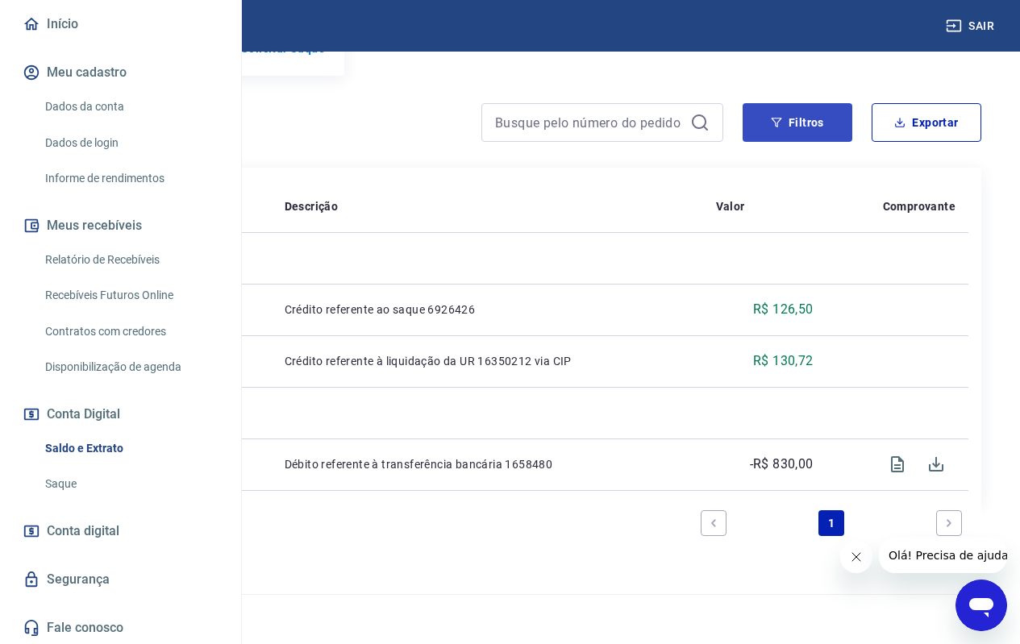
click at [811, 90] on div "Se o saldo aumentar sem um lançamento correspondente no extrato, aguarde alguma…" at bounding box center [509, 177] width 981 height 793
click at [813, 105] on button "Filtros" at bounding box center [798, 122] width 110 height 39
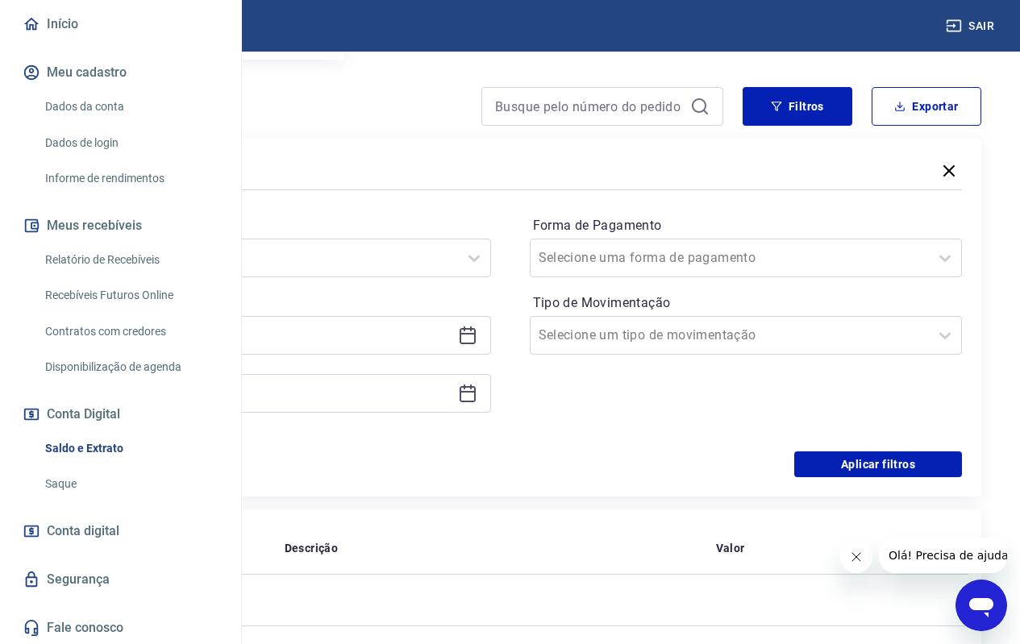
click at [477, 345] on icon at bounding box center [467, 335] width 19 height 19
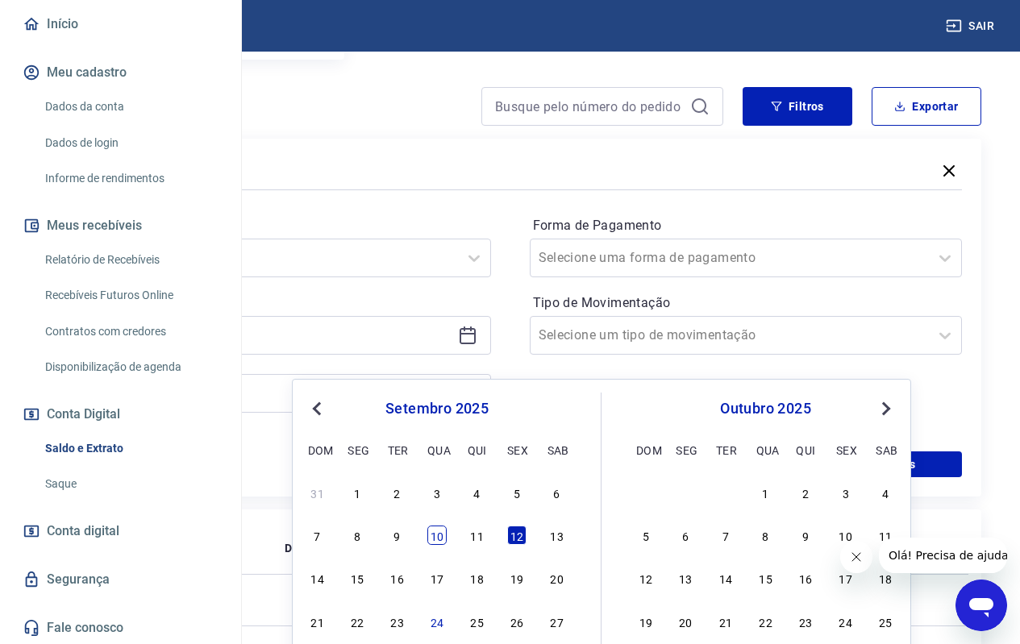
click at [443, 537] on div "10" at bounding box center [436, 535] width 19 height 19
type input "10/09/2025"
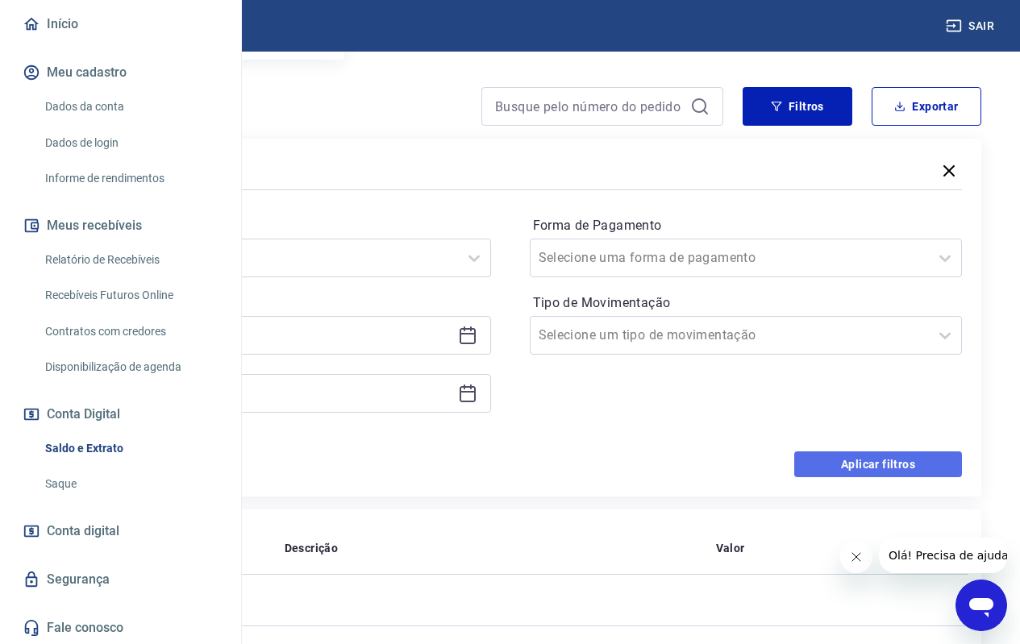
click at [868, 477] on button "Aplicar filtros" at bounding box center [878, 465] width 168 height 26
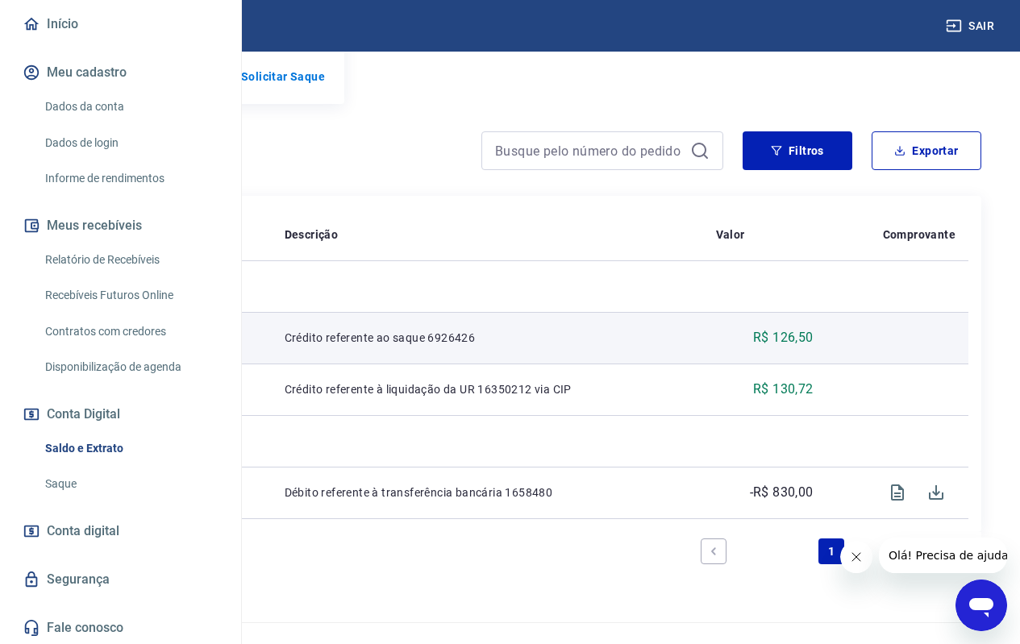
scroll to position [286, 0]
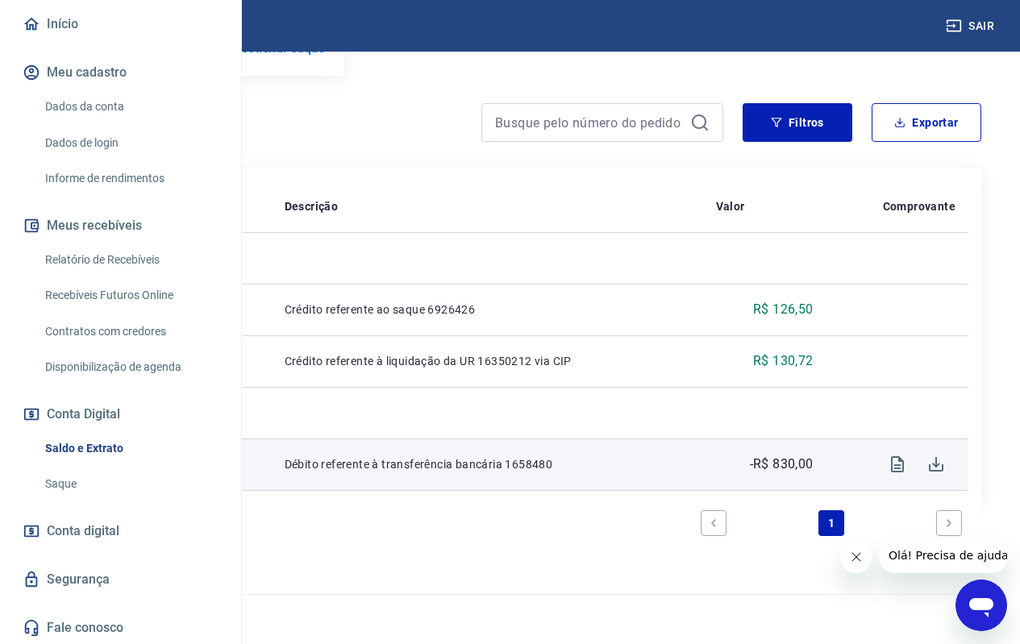
click at [789, 467] on p "-R$ 830,00" at bounding box center [782, 464] width 64 height 19
drag, startPoint x: 805, startPoint y: 460, endPoint x: 850, endPoint y: 456, distance: 44.5
click at [826, 456] on td "-R$ 830,00" at bounding box center [764, 465] width 123 height 52
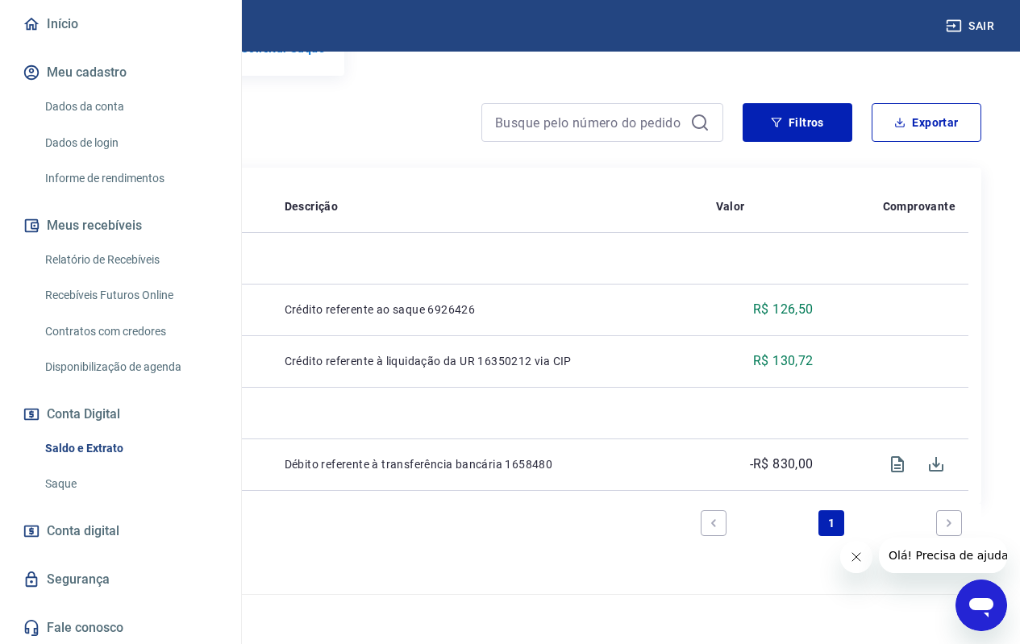
click at [585, 535] on div "1 - 3 de 3 1" at bounding box center [510, 523] width 917 height 39
click at [718, 531] on link "Previous page" at bounding box center [714, 523] width 26 height 26
click at [939, 517] on link "Next page" at bounding box center [949, 523] width 26 height 26
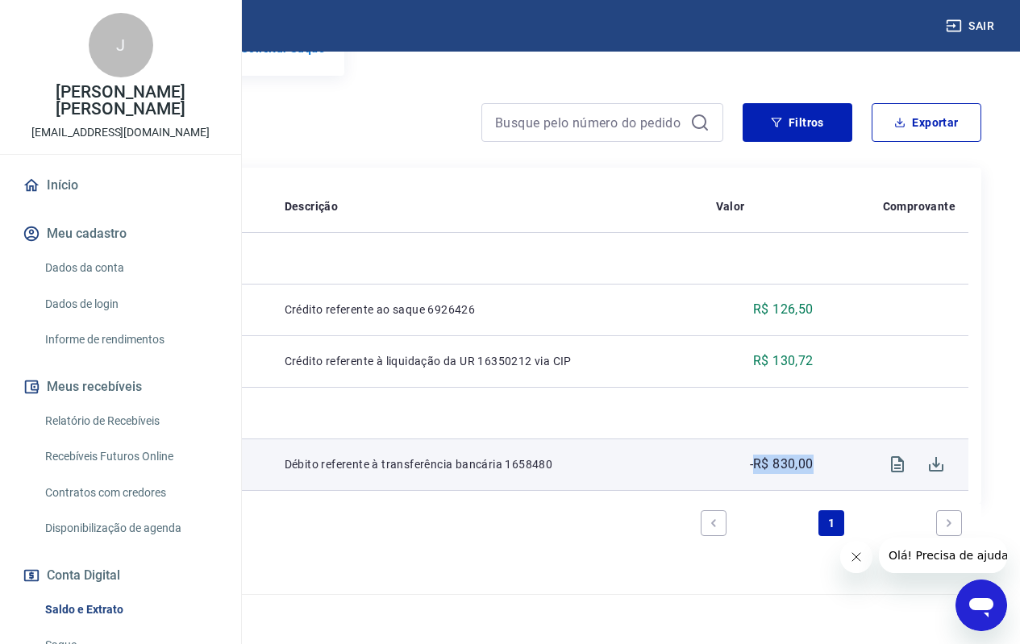
drag, startPoint x: 788, startPoint y: 464, endPoint x: 859, endPoint y: 455, distance: 71.6
click at [826, 455] on td "-R$ 830,00" at bounding box center [764, 465] width 123 height 52
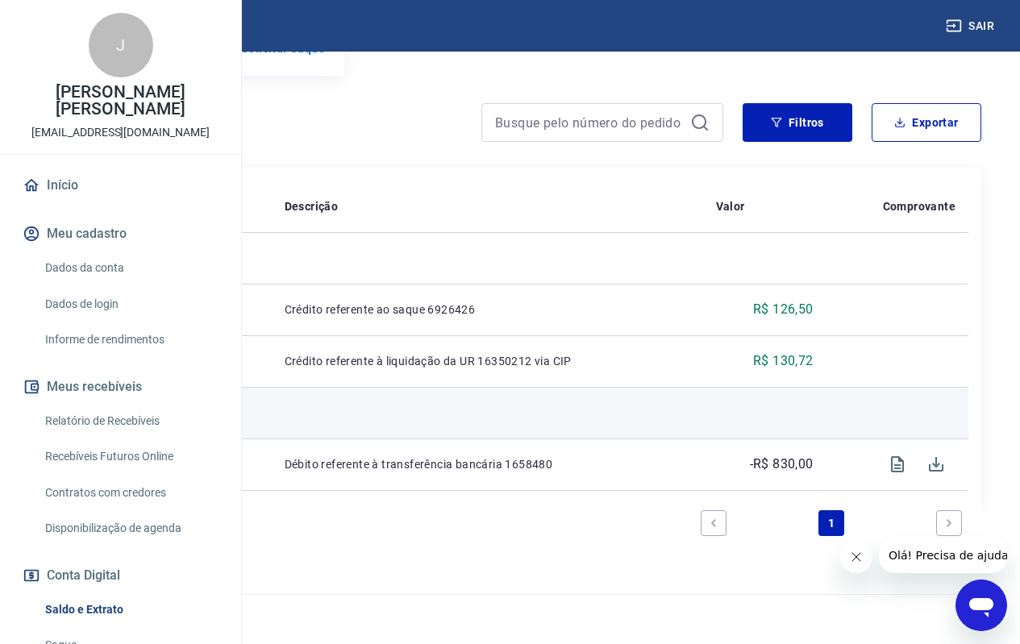
click at [537, 403] on td at bounding box center [487, 413] width 431 height 52
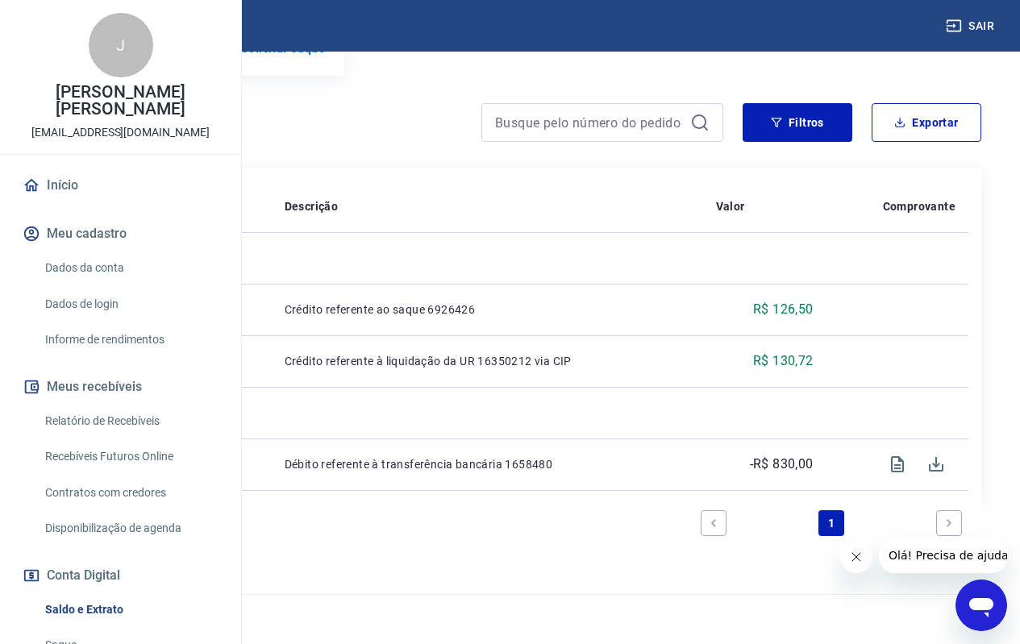
click at [91, 35] on img at bounding box center [71, 25] width 105 height 49
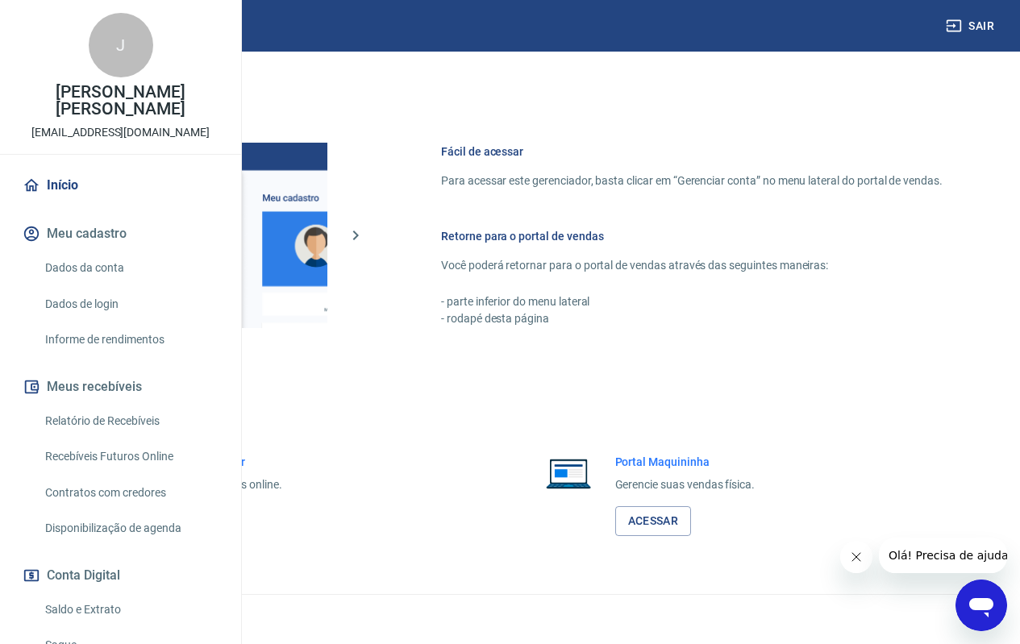
scroll to position [198, 0]
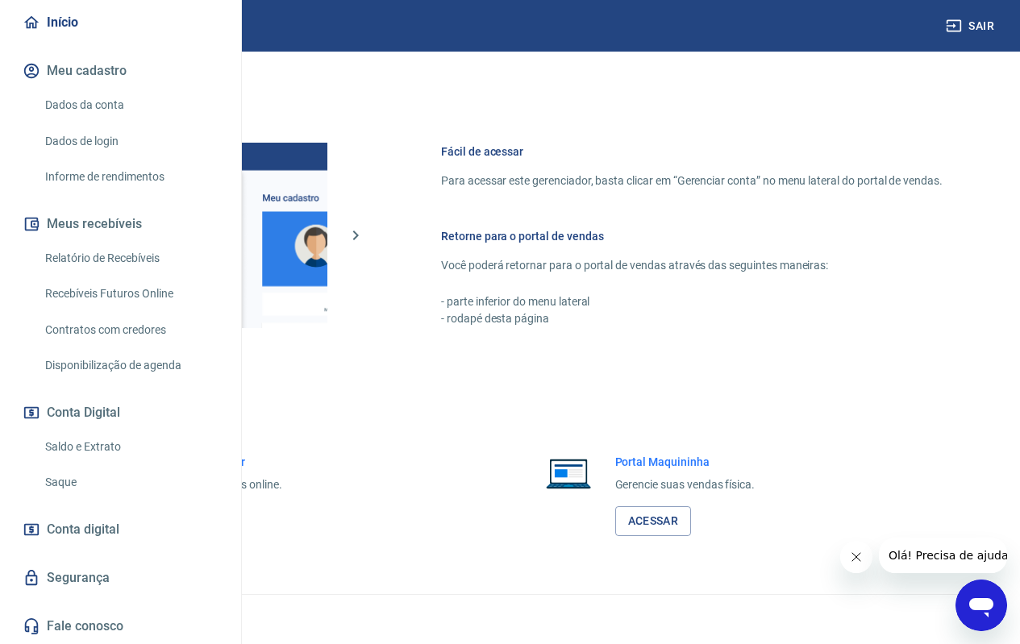
click at [106, 452] on link "Saldo e Extrato" at bounding box center [130, 447] width 183 height 33
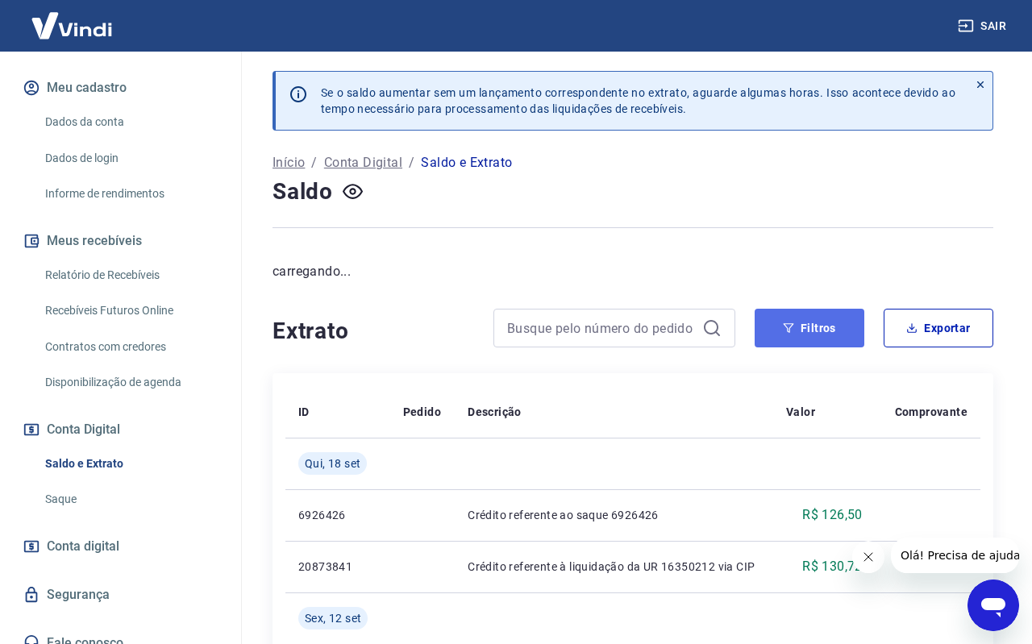
click at [820, 335] on button "Filtros" at bounding box center [810, 328] width 110 height 39
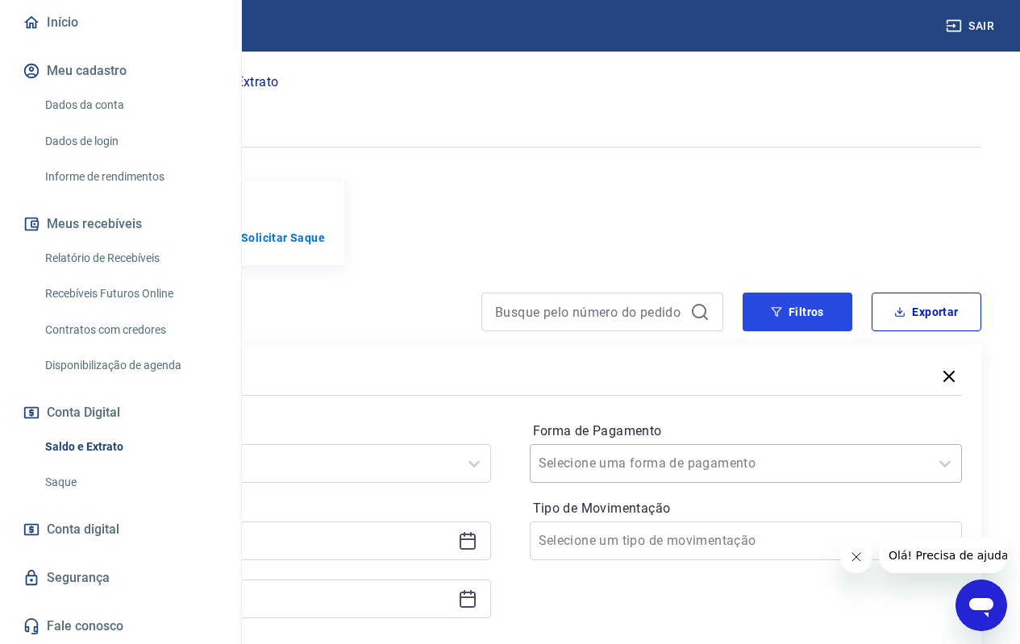
scroll to position [161, 0]
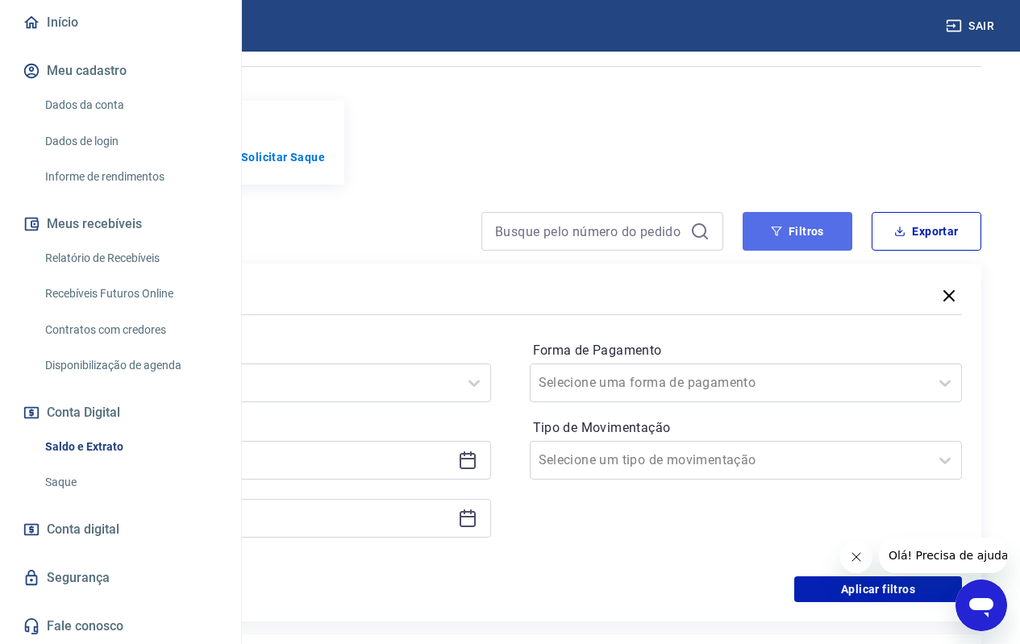
click at [784, 235] on button "Filtros" at bounding box center [798, 231] width 110 height 39
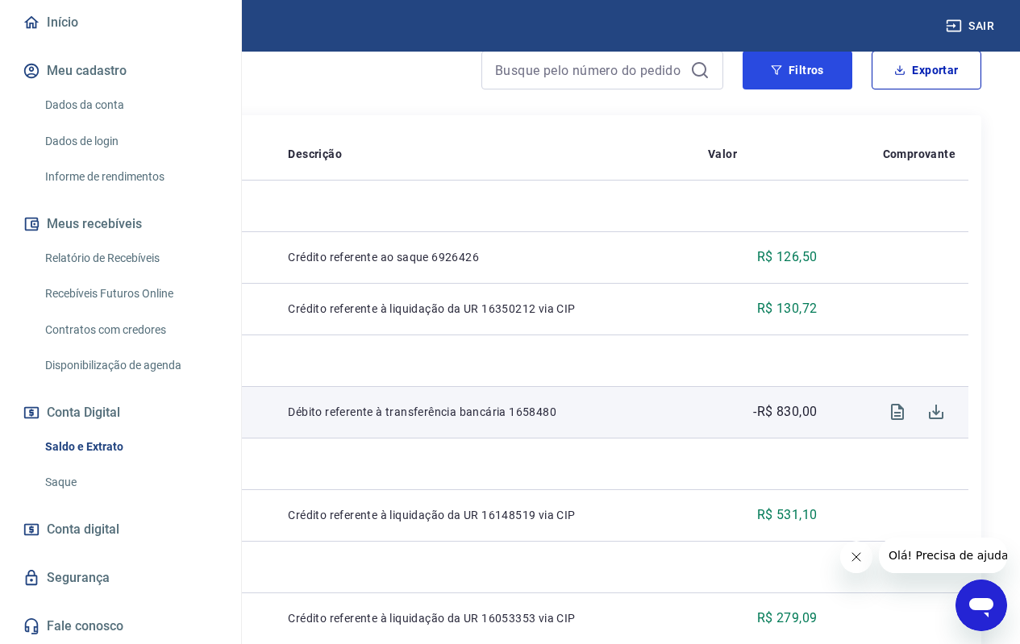
scroll to position [242, 0]
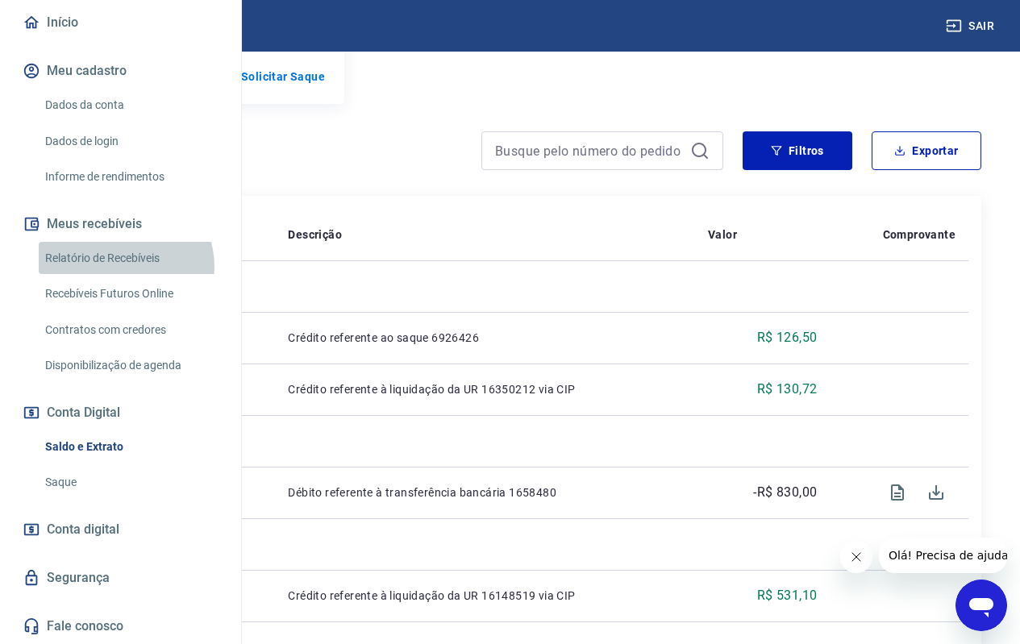
click at [123, 266] on link "Relatório de Recebíveis" at bounding box center [130, 258] width 183 height 33
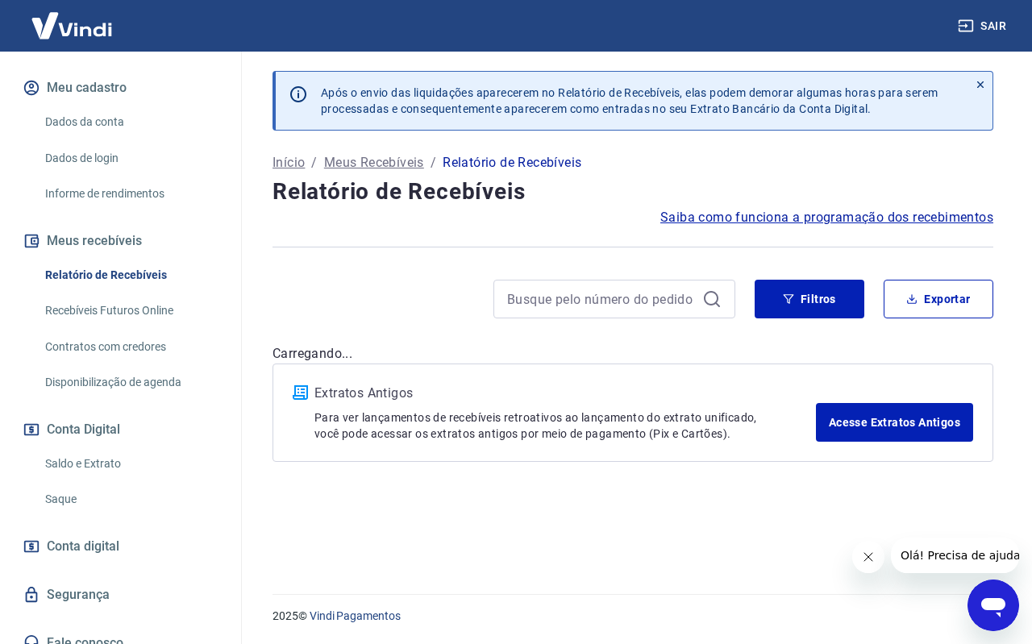
click at [110, 451] on link "Saldo e Extrato" at bounding box center [130, 463] width 183 height 33
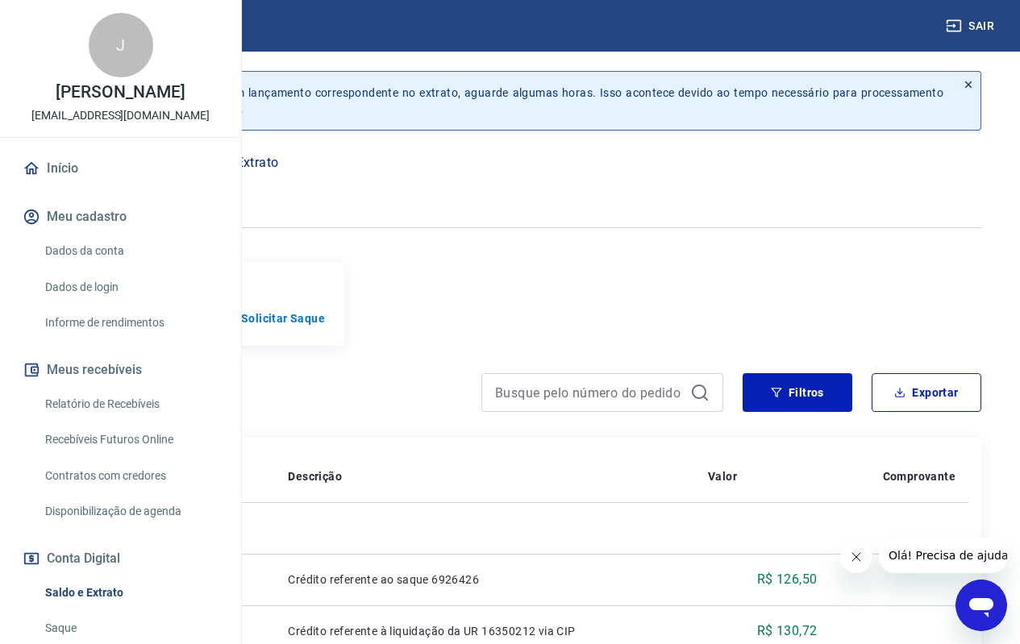
click at [129, 186] on link "Início" at bounding box center [120, 168] width 202 height 35
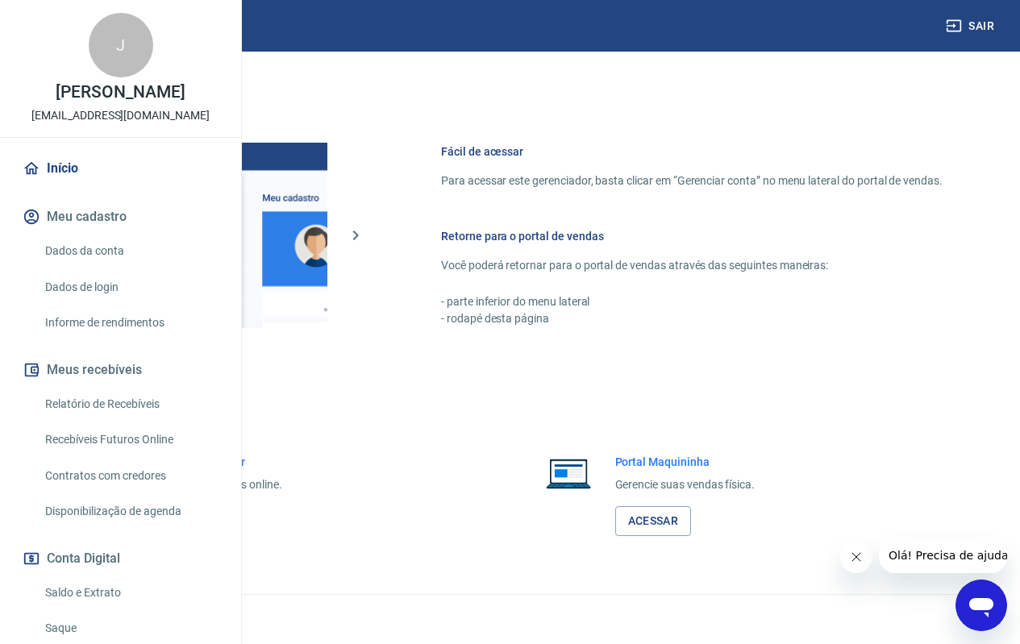
scroll to position [679, 0]
click at [98, 268] on link "Dados da conta" at bounding box center [130, 251] width 183 height 33
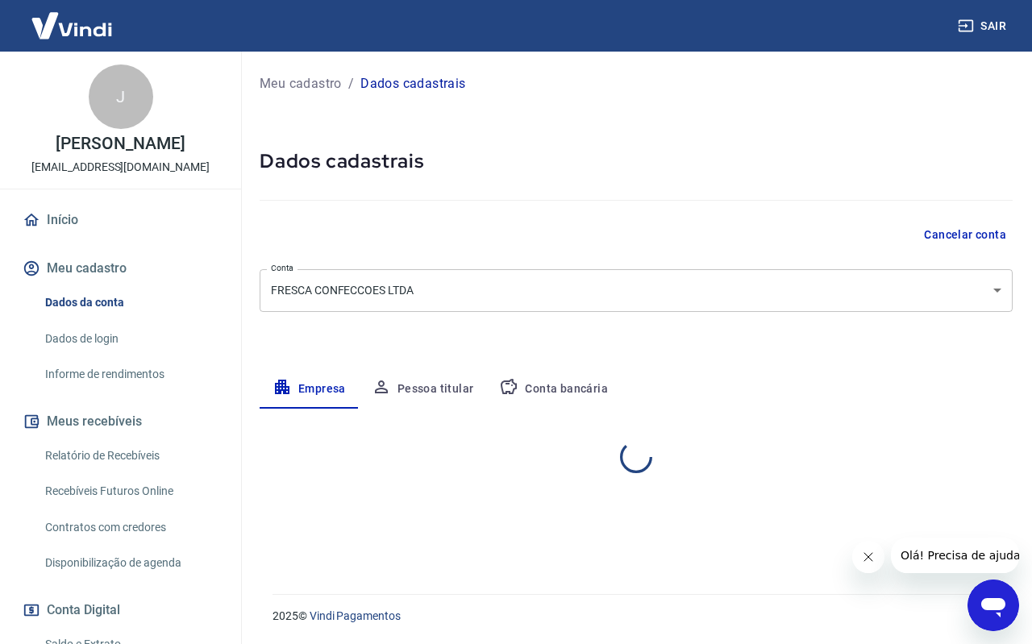
select select "MG"
select select "business"
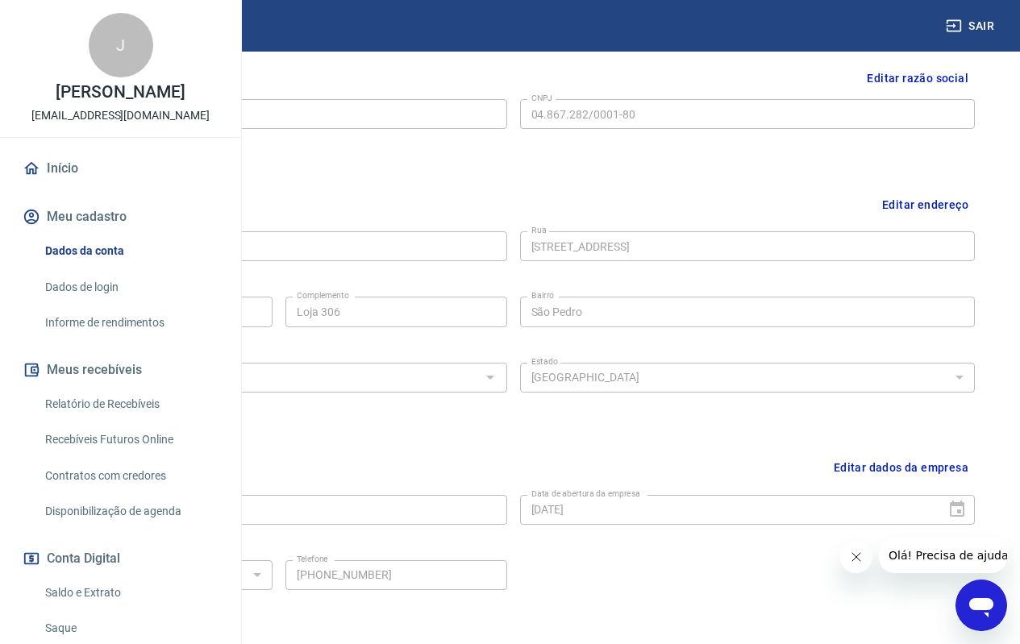
click at [86, 186] on link "Início" at bounding box center [120, 168] width 202 height 35
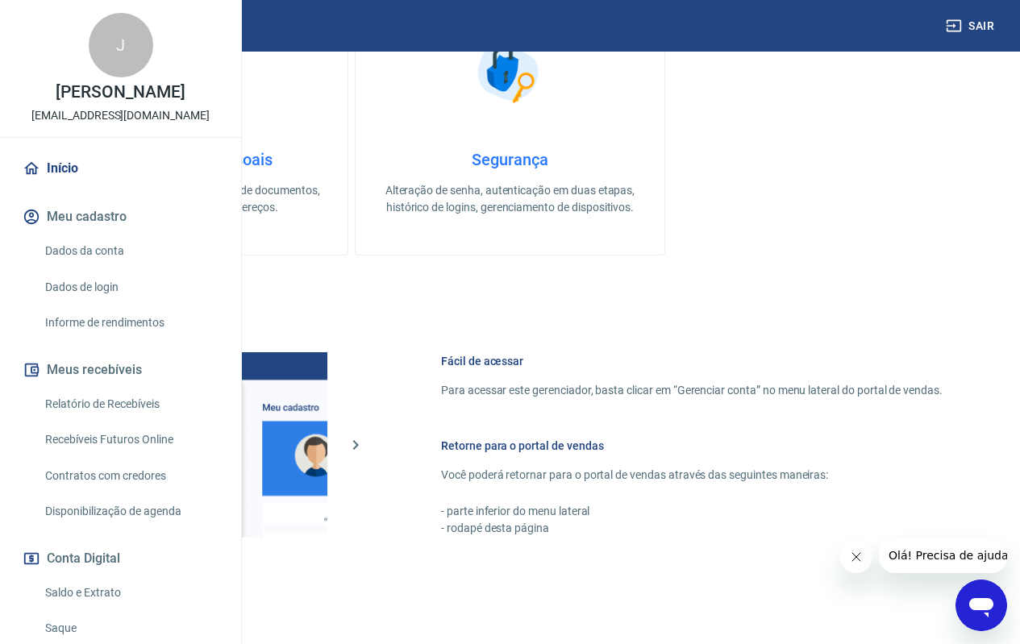
scroll to position [679, 0]
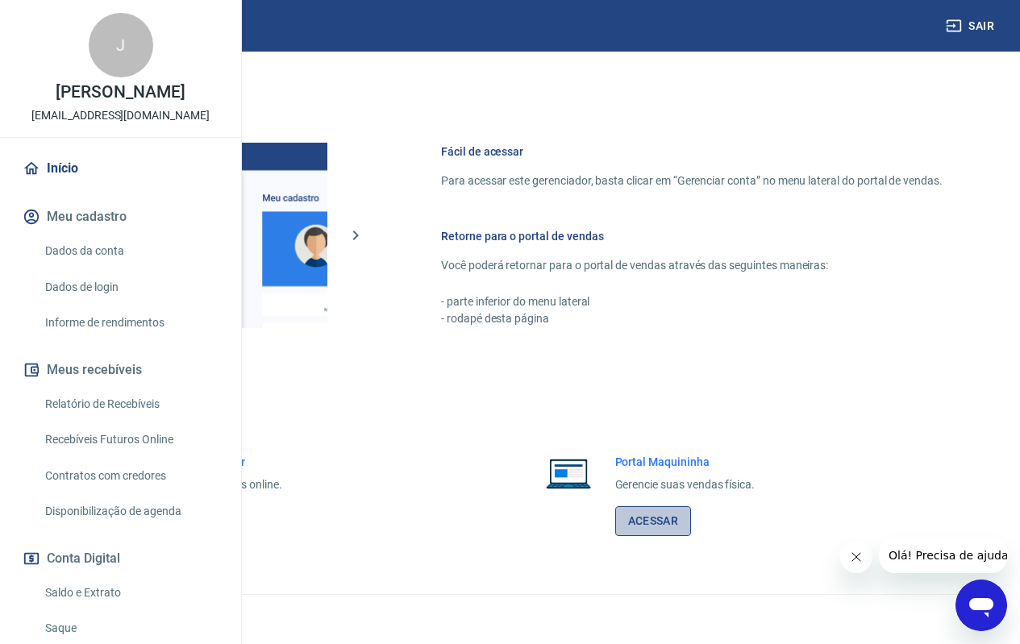
click at [660, 514] on link "Acessar" at bounding box center [653, 521] width 77 height 30
click at [215, 527] on link "Acessar" at bounding box center [177, 521] width 77 height 30
